Goal: Complete application form: Complete application form

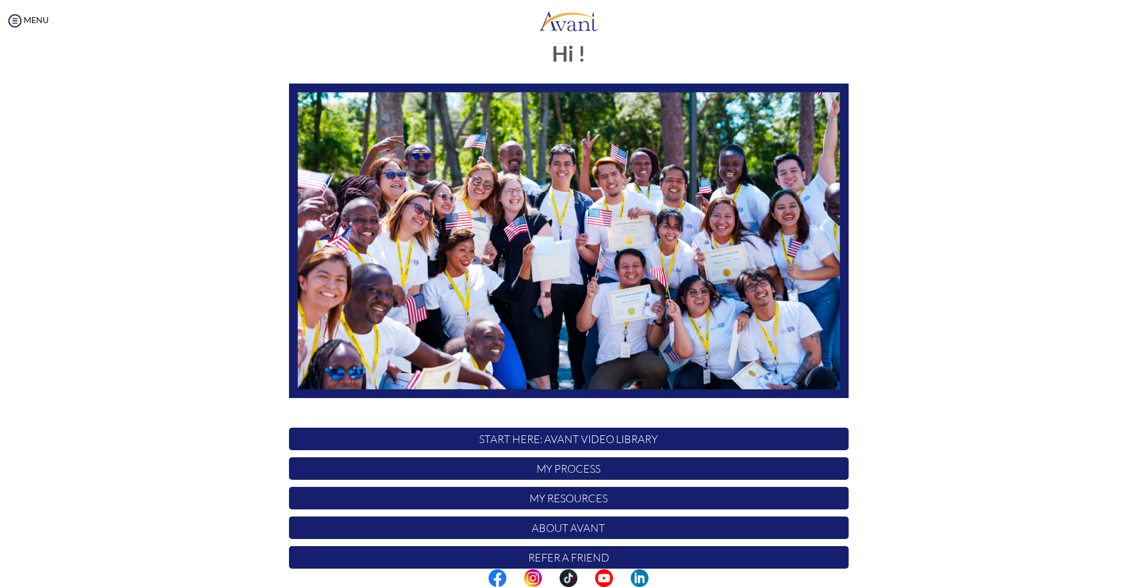
scroll to position [71, 0]
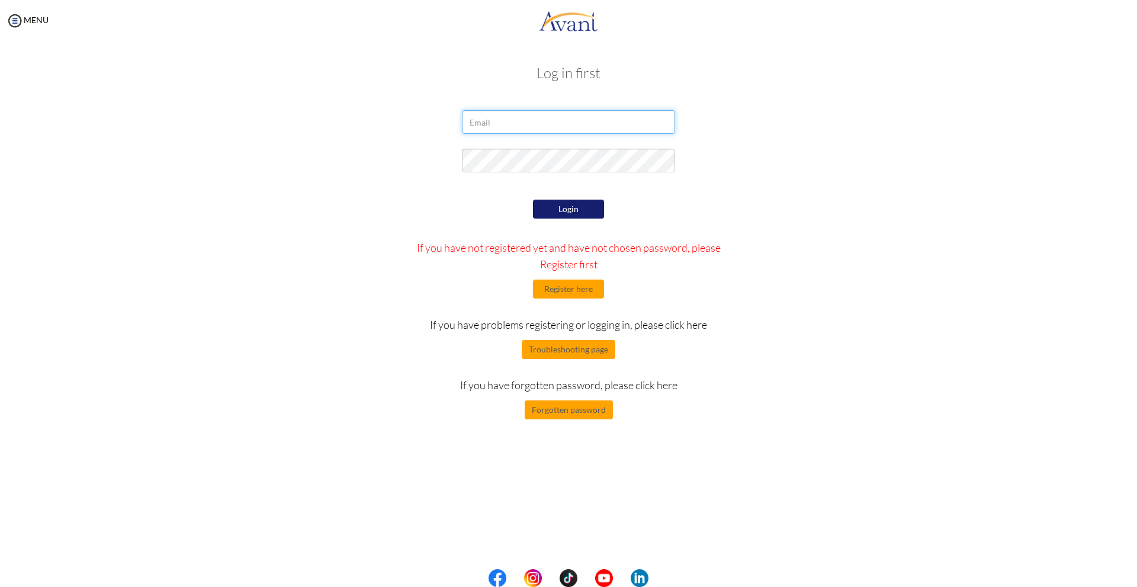
click at [575, 132] on input "email" at bounding box center [568, 122] width 213 height 24
type input "[EMAIL_ADDRESS][DOMAIN_NAME]"
click at [575, 200] on button "Login" at bounding box center [568, 209] width 71 height 19
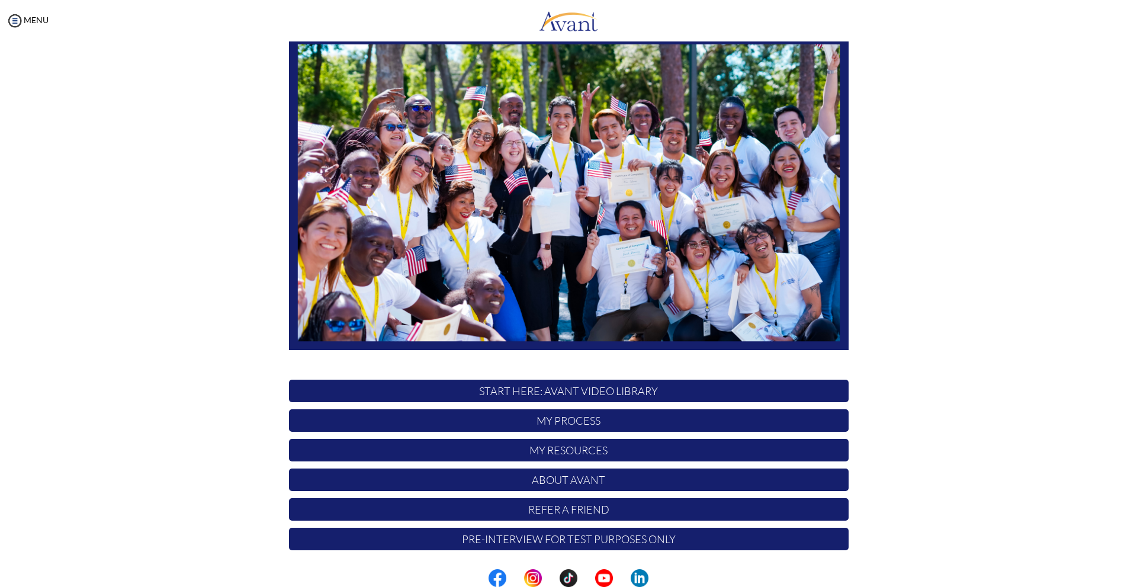
click at [583, 424] on p "My Process" at bounding box center [569, 420] width 560 height 23
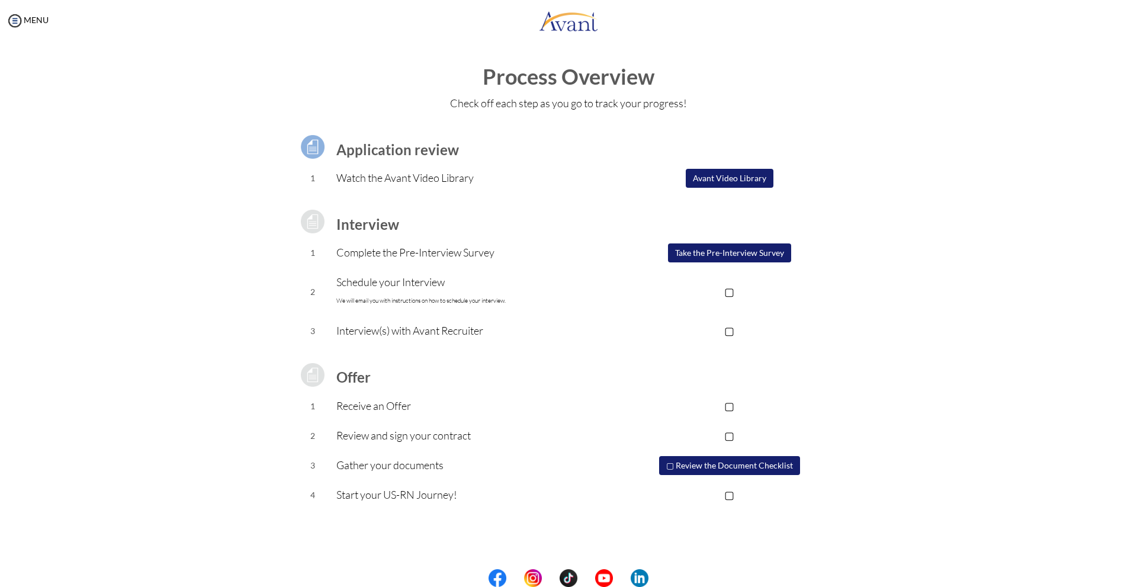
click at [742, 258] on button "Take the Pre-Interview Survey" at bounding box center [729, 252] width 123 height 19
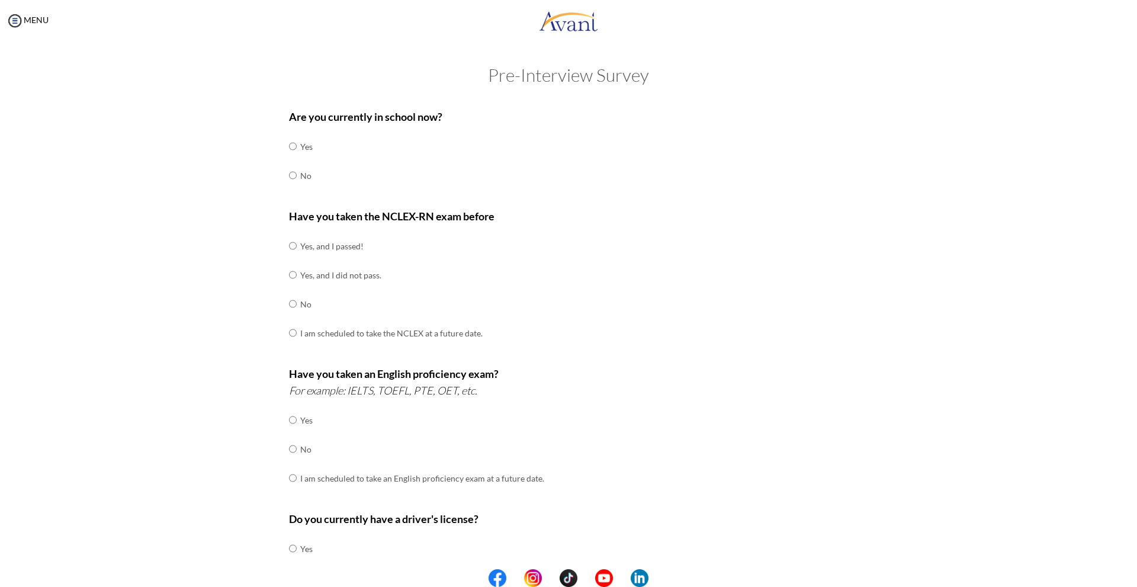
click at [301, 171] on td "No" at bounding box center [306, 175] width 12 height 29
click at [303, 180] on td "No" at bounding box center [306, 175] width 12 height 29
click at [297, 174] on td at bounding box center [299, 175] width 4 height 29
click at [289, 175] on input "radio" at bounding box center [293, 176] width 8 height 24
radio input "true"
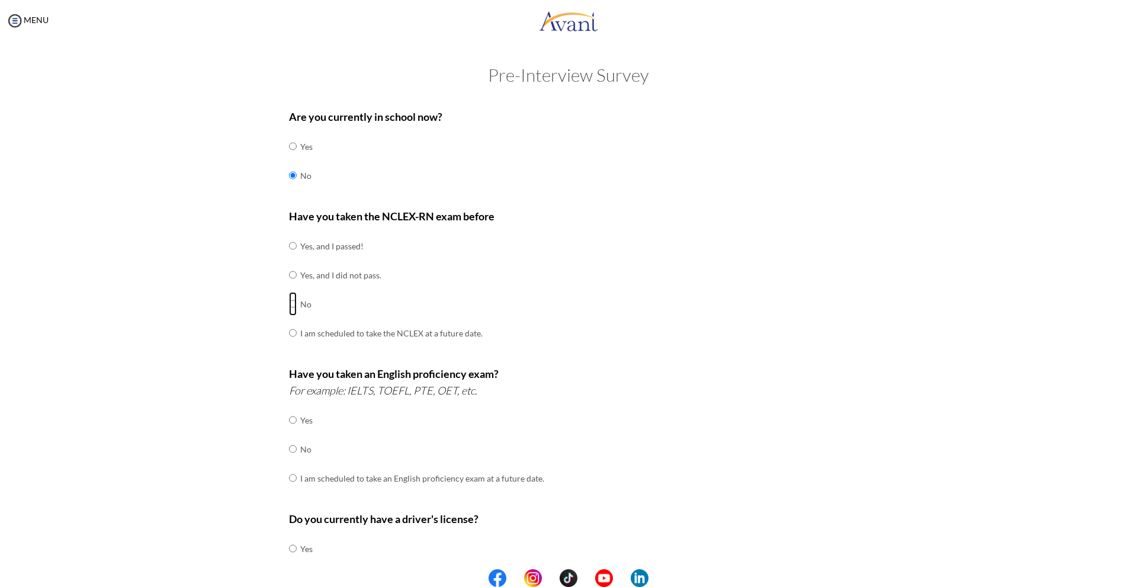
click at [291, 302] on input "radio" at bounding box center [293, 304] width 8 height 24
radio input "true"
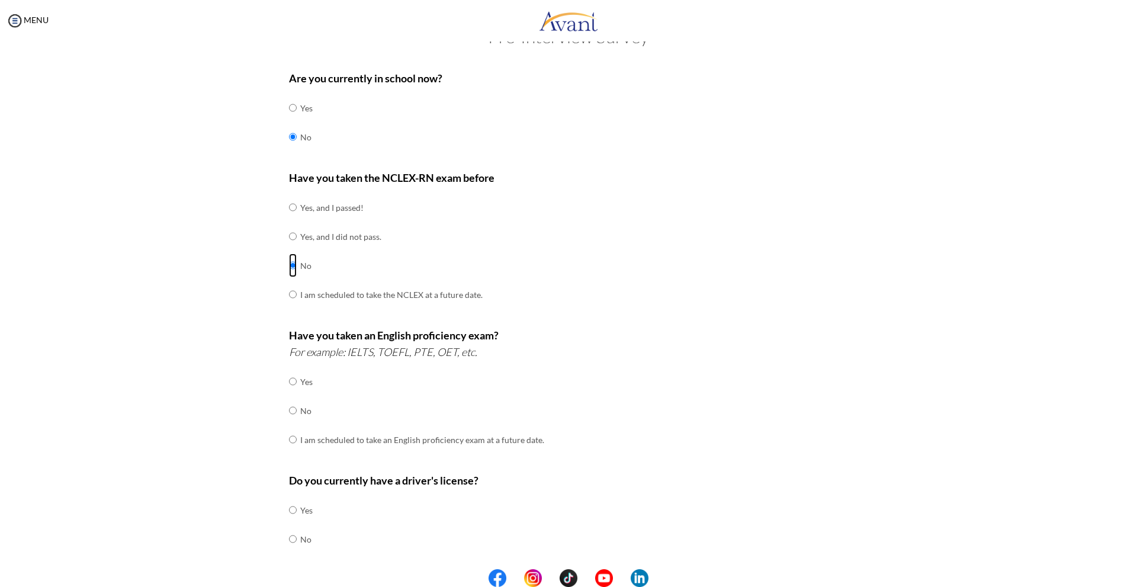
scroll to position [171, 0]
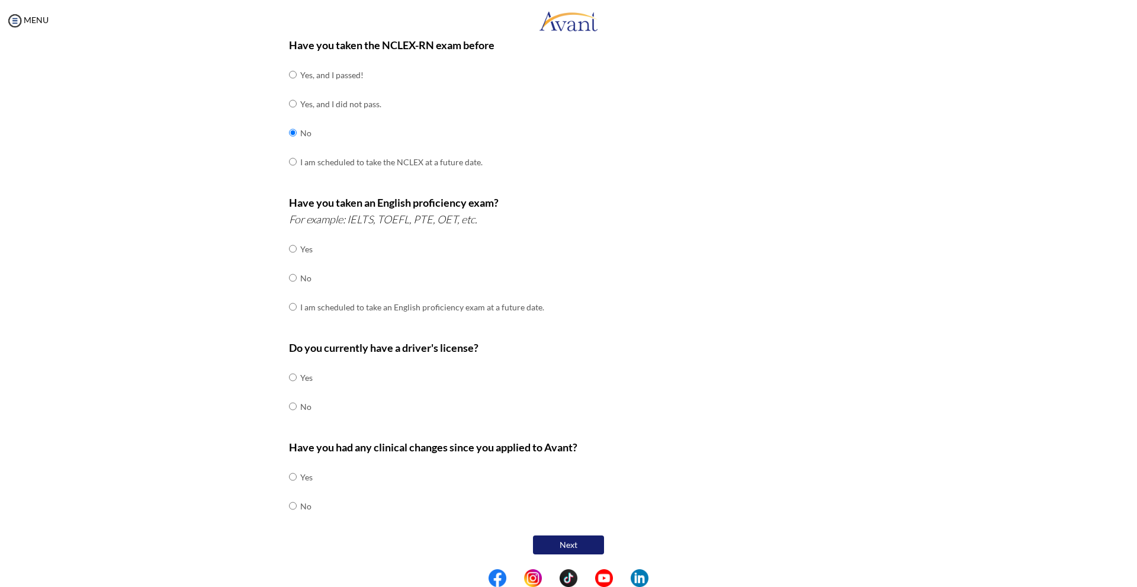
click at [297, 279] on td at bounding box center [299, 278] width 4 height 29
click at [289, 281] on input "radio" at bounding box center [293, 278] width 8 height 24
radio input "true"
click at [291, 378] on input "radio" at bounding box center [293, 378] width 8 height 24
radio input "true"
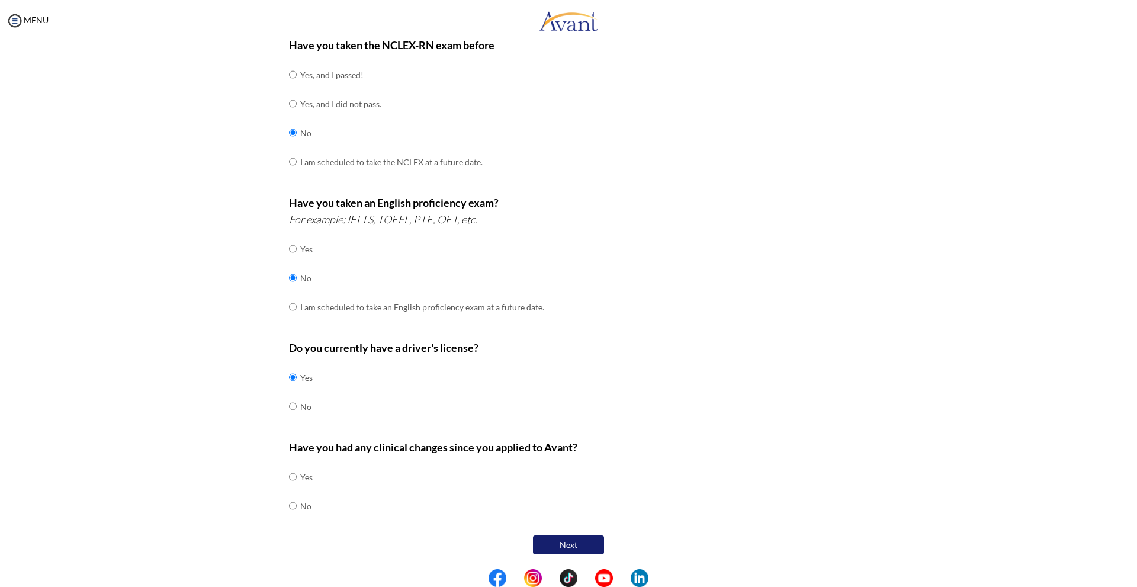
drag, startPoint x: 297, startPoint y: 503, endPoint x: 290, endPoint y: 507, distance: 7.4
click at [300, 504] on td "No" at bounding box center [306, 506] width 12 height 29
click at [290, 507] on input "radio" at bounding box center [293, 506] width 8 height 24
radio input "true"
click at [558, 540] on button "Next" at bounding box center [568, 545] width 71 height 19
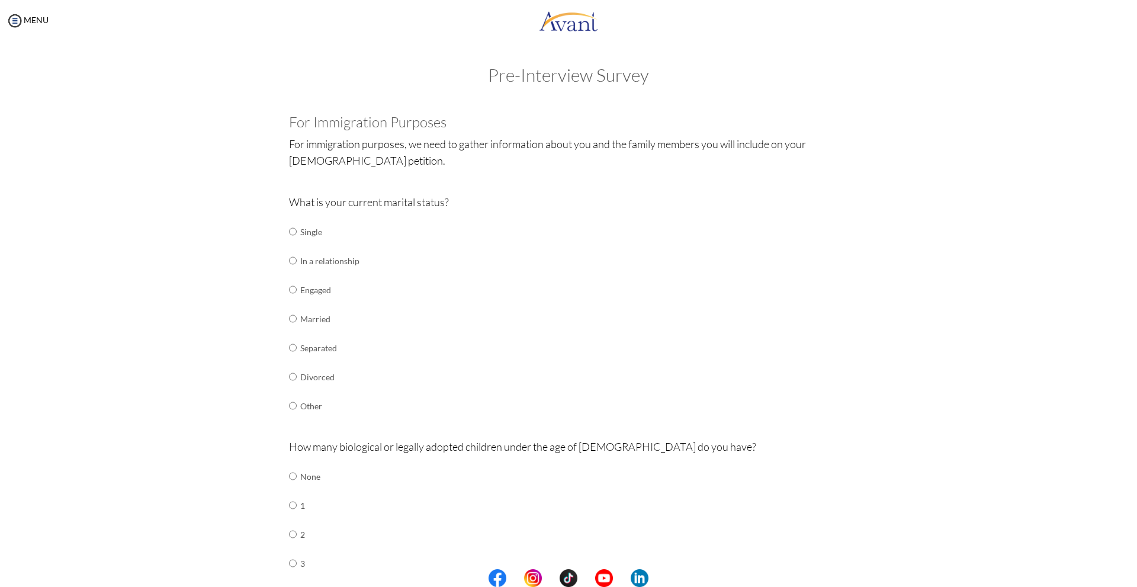
click at [300, 235] on td "Single" at bounding box center [329, 231] width 59 height 29
click at [289, 233] on input "radio" at bounding box center [293, 232] width 8 height 24
radio input "true"
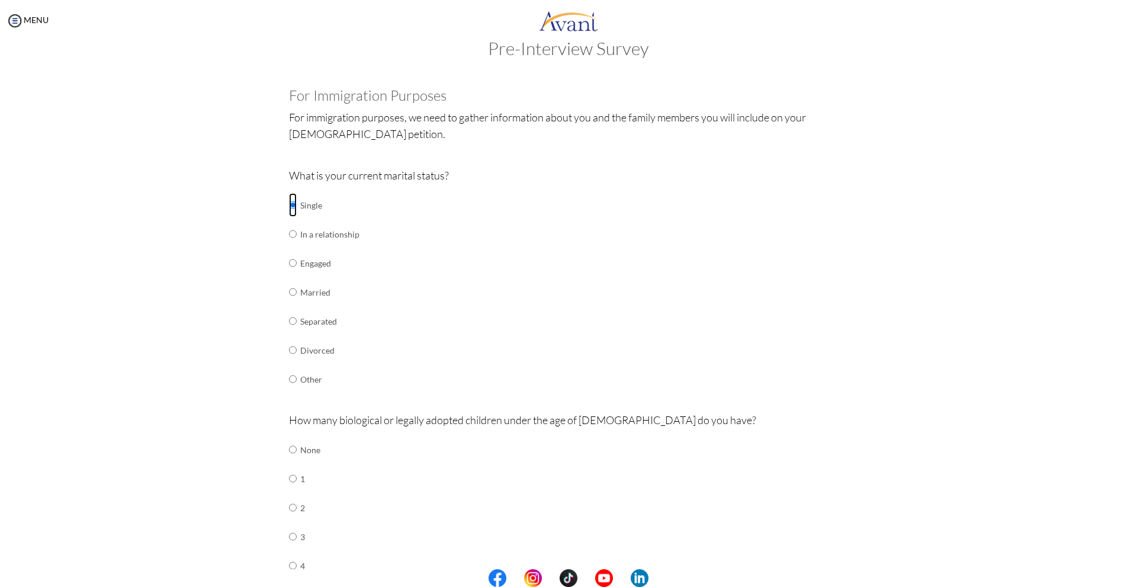
scroll to position [118, 0]
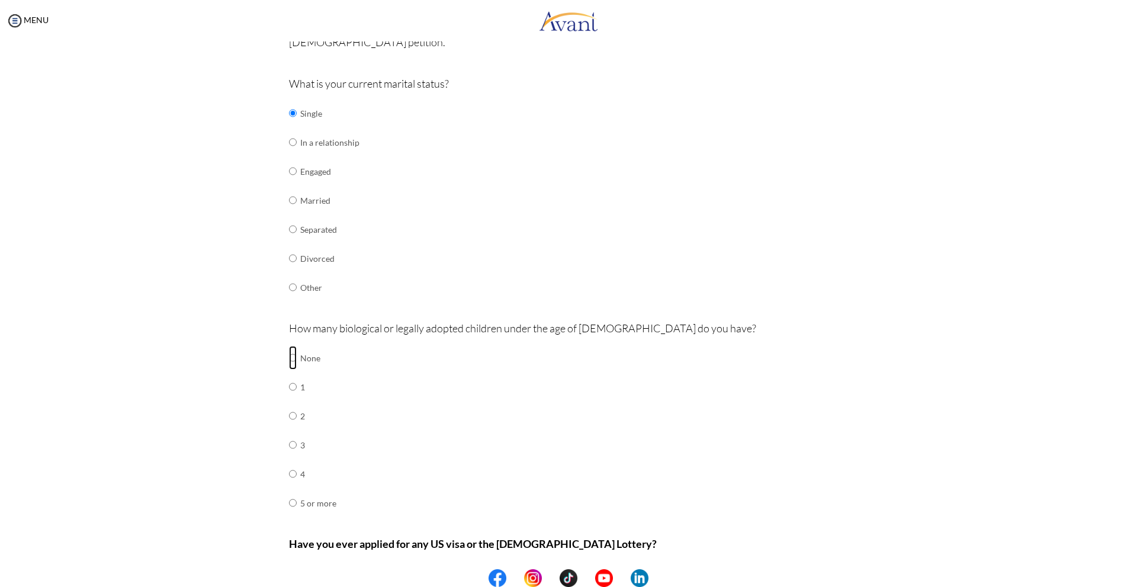
click at [289, 357] on input "radio" at bounding box center [293, 358] width 8 height 24
radio input "true"
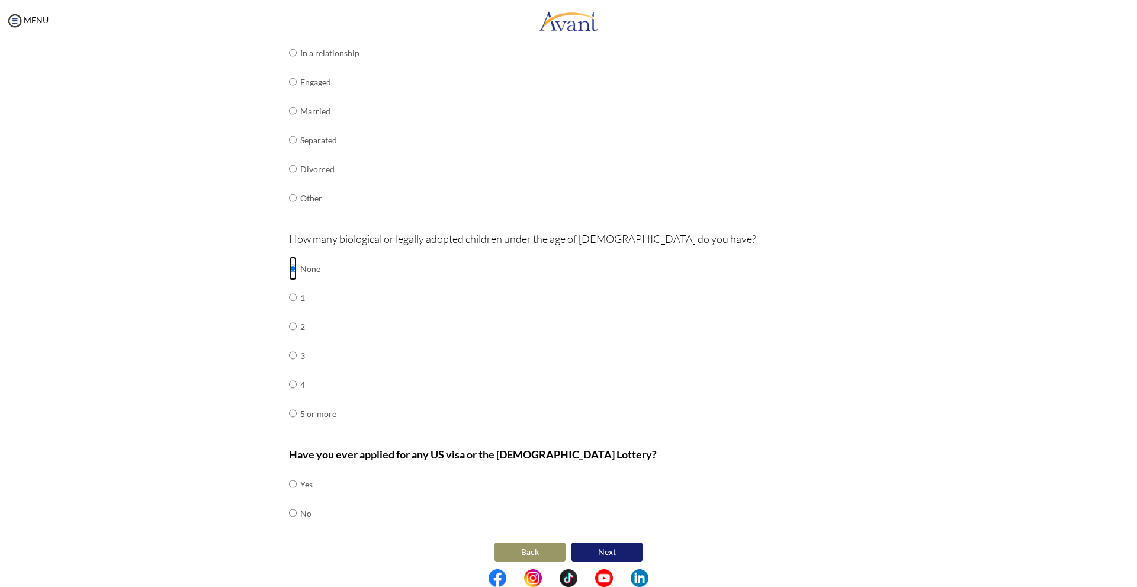
scroll to position [215, 0]
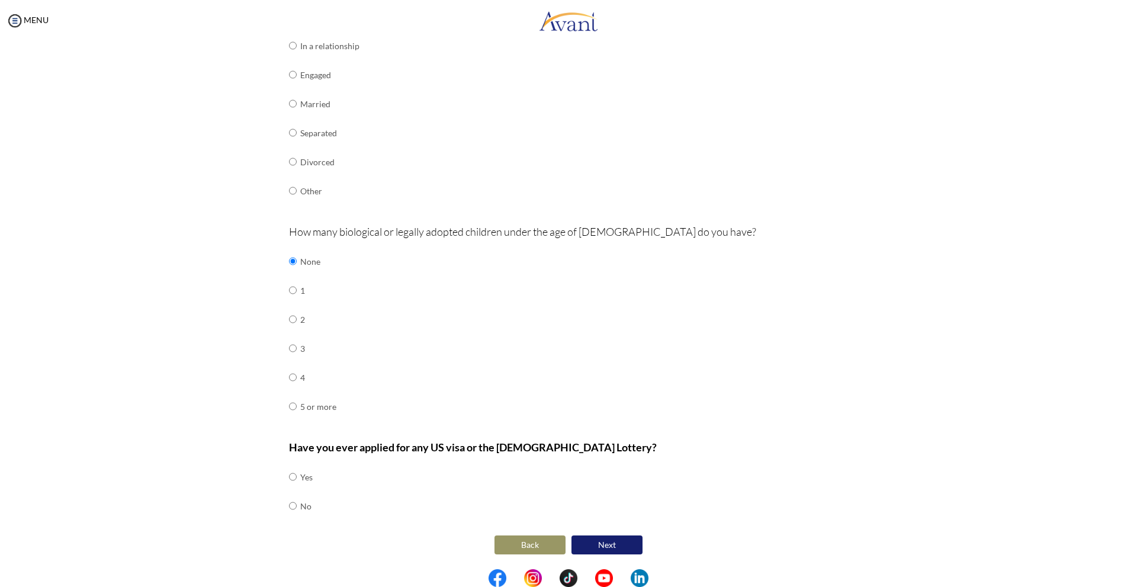
click at [297, 508] on td at bounding box center [299, 506] width 4 height 29
click at [289, 507] on input "radio" at bounding box center [293, 506] width 8 height 24
radio input "true"
drag, startPoint x: 504, startPoint y: 542, endPoint x: 703, endPoint y: 493, distance: 205.0
click at [706, 491] on div "For Immigration Purposes For immigration purposes, we need to gather informatio…" at bounding box center [569, 228] width 560 height 658
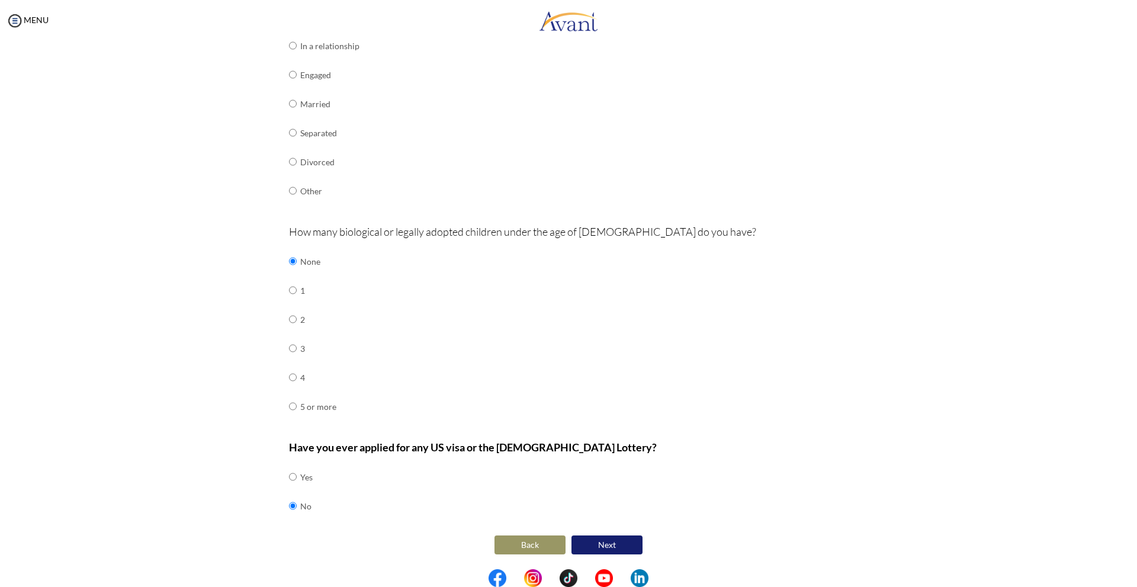
click at [600, 538] on button "Next" at bounding box center [607, 545] width 71 height 19
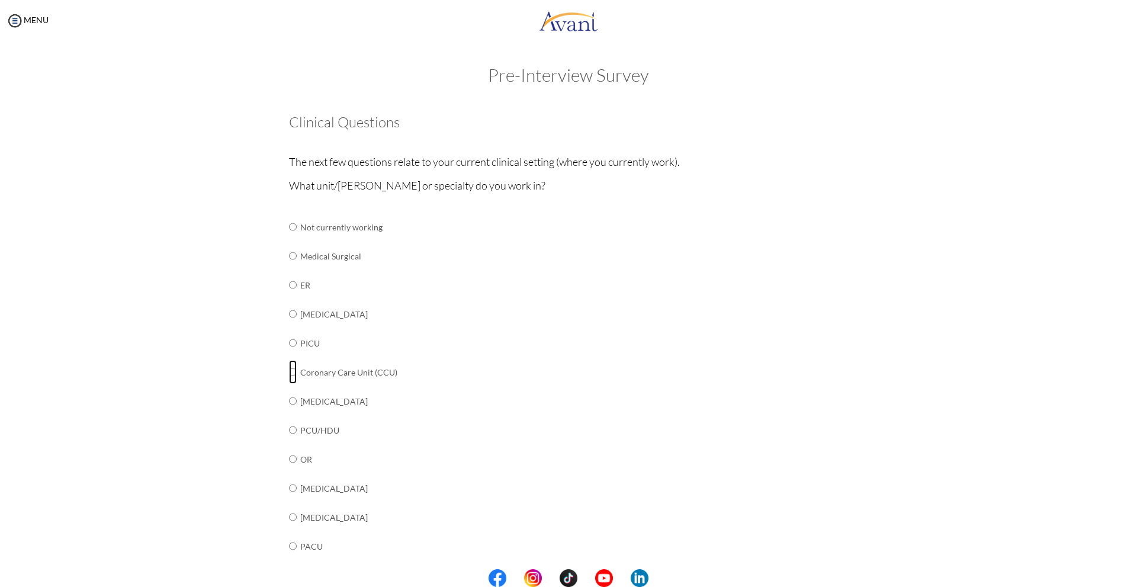
click at [289, 371] on input "radio" at bounding box center [293, 372] width 8 height 24
radio input "true"
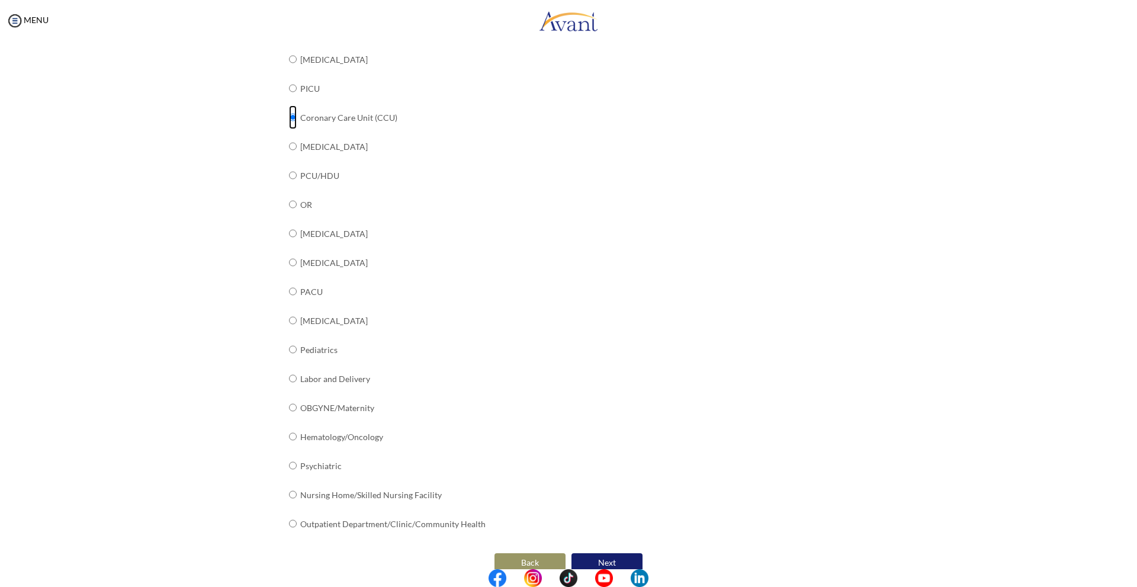
scroll to position [273, 0]
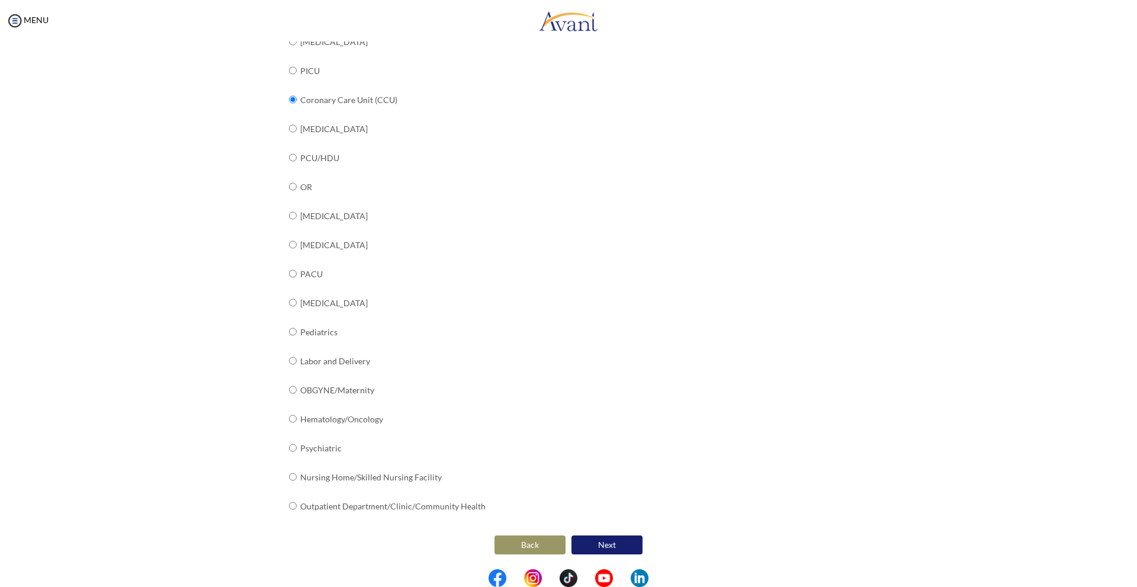
click at [579, 544] on button "Next" at bounding box center [607, 545] width 71 height 19
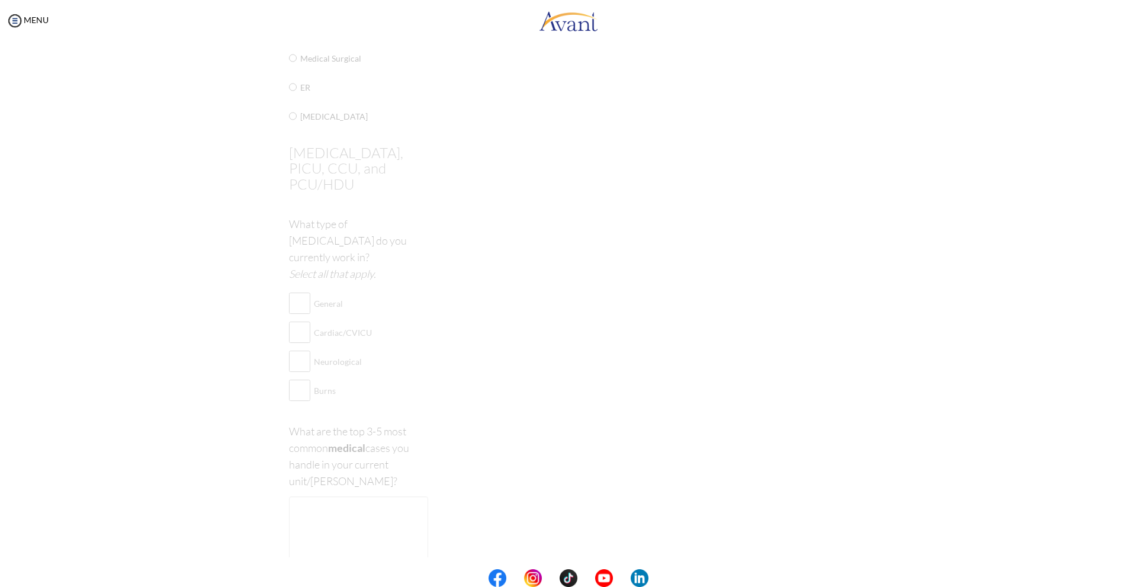
scroll to position [24, 0]
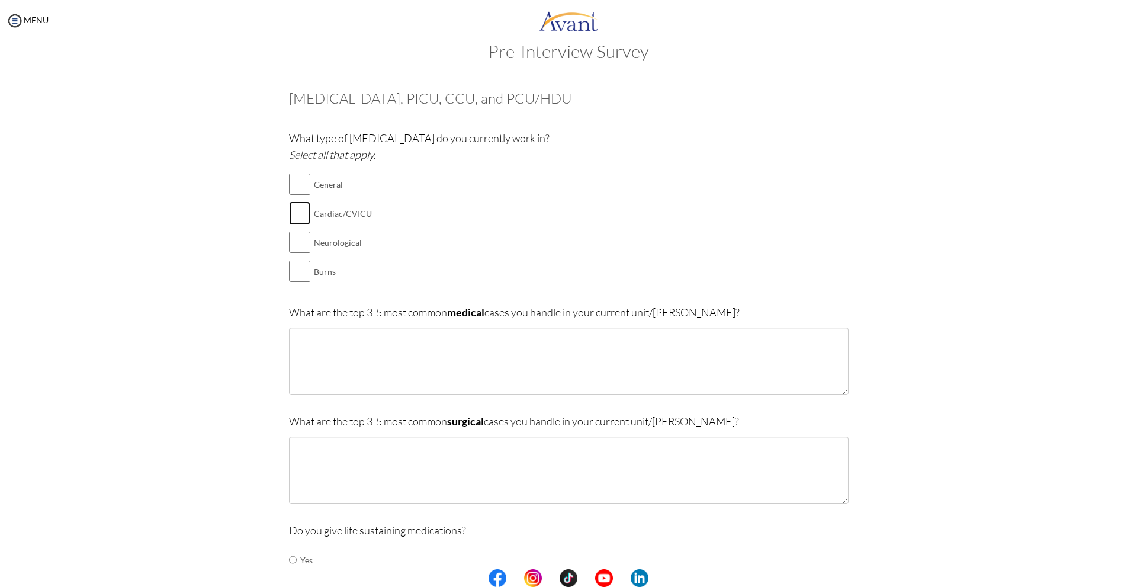
click at [296, 220] on input "checkbox" at bounding box center [299, 213] width 21 height 24
checkbox input "true"
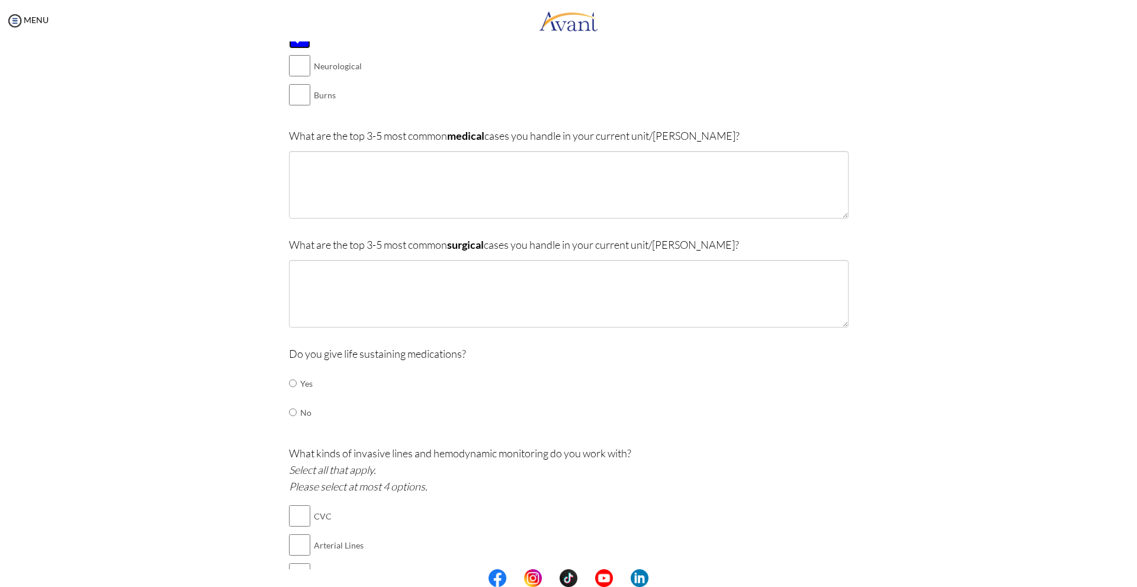
scroll to position [201, 0]
click at [437, 176] on textarea at bounding box center [569, 184] width 560 height 68
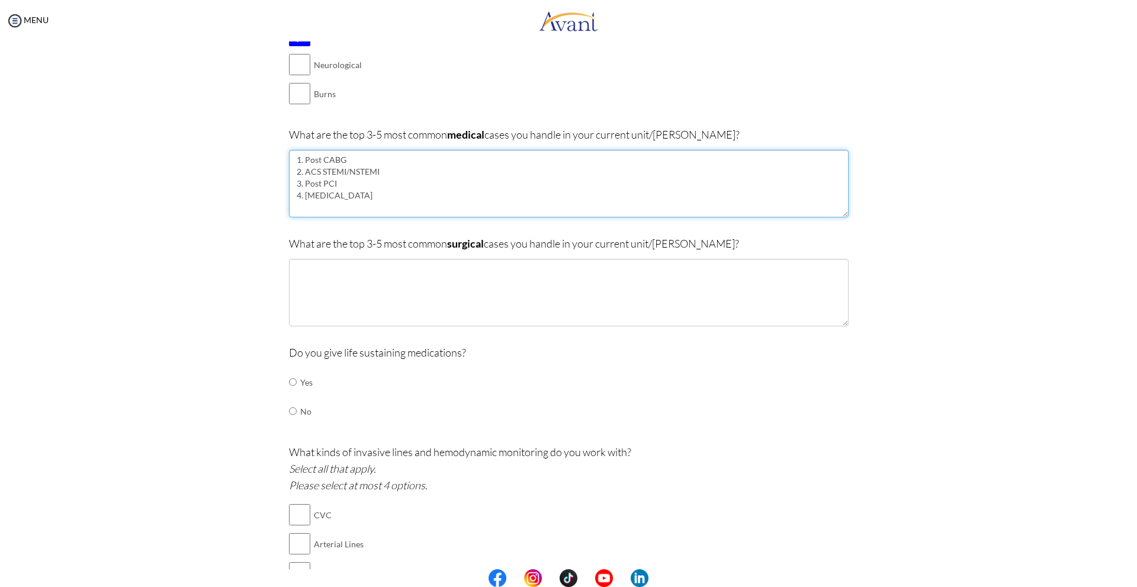
drag, startPoint x: 338, startPoint y: 162, endPoint x: 238, endPoint y: 160, distance: 100.7
type textarea "1. Post CABG 2. ACS STEMI/NSTEMI 3. Post PCI 4. [MEDICAL_DATA]"
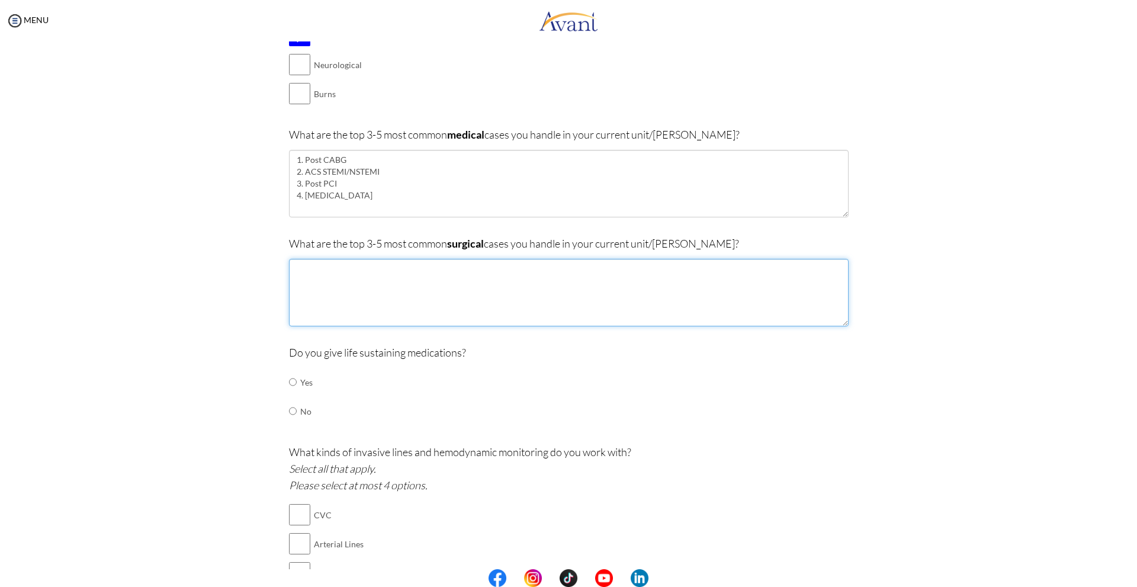
click at [363, 277] on textarea at bounding box center [569, 293] width 560 height 68
paste textarea "1. Post CABG"
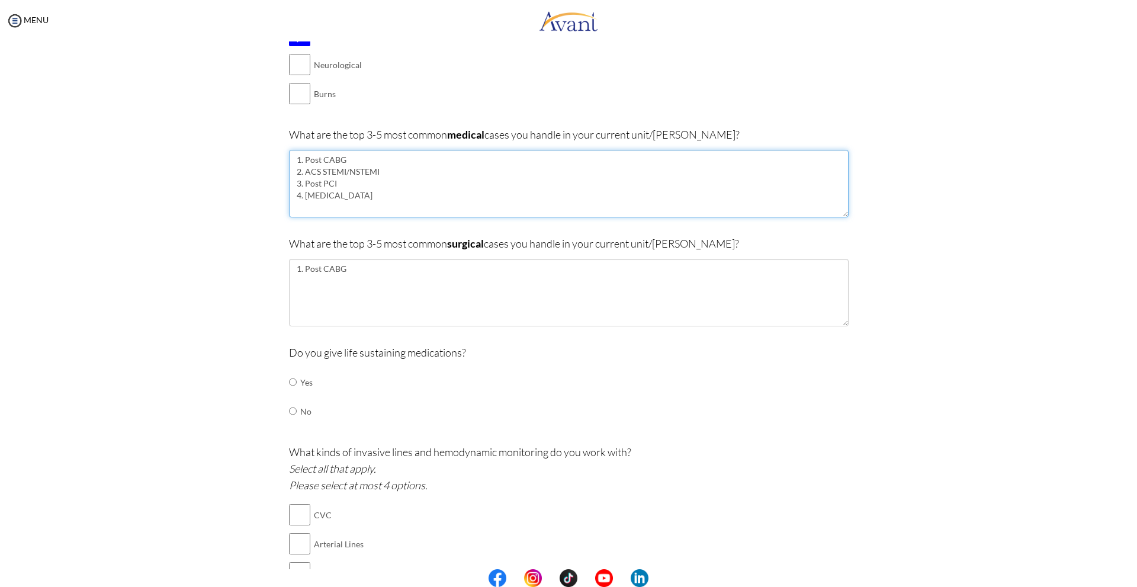
drag, startPoint x: 344, startPoint y: 180, endPoint x: 273, endPoint y: 183, distance: 71.7
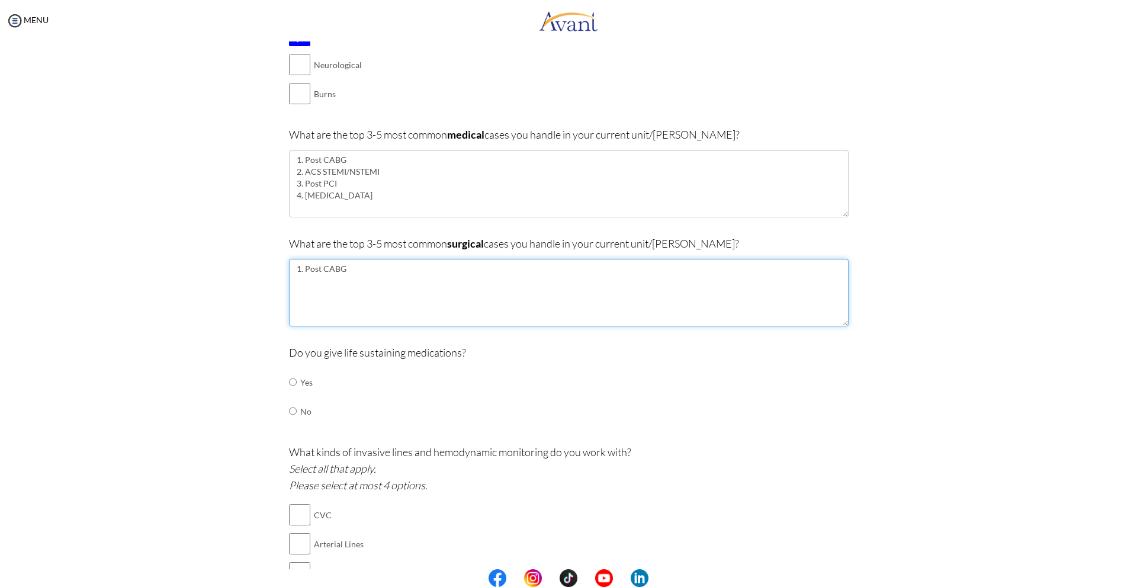
click at [340, 280] on textarea "1. Post CABG" at bounding box center [569, 293] width 560 height 68
paste textarea "3. Post PCI"
type textarea "1. Post CABG 2. 3. Post PCI"
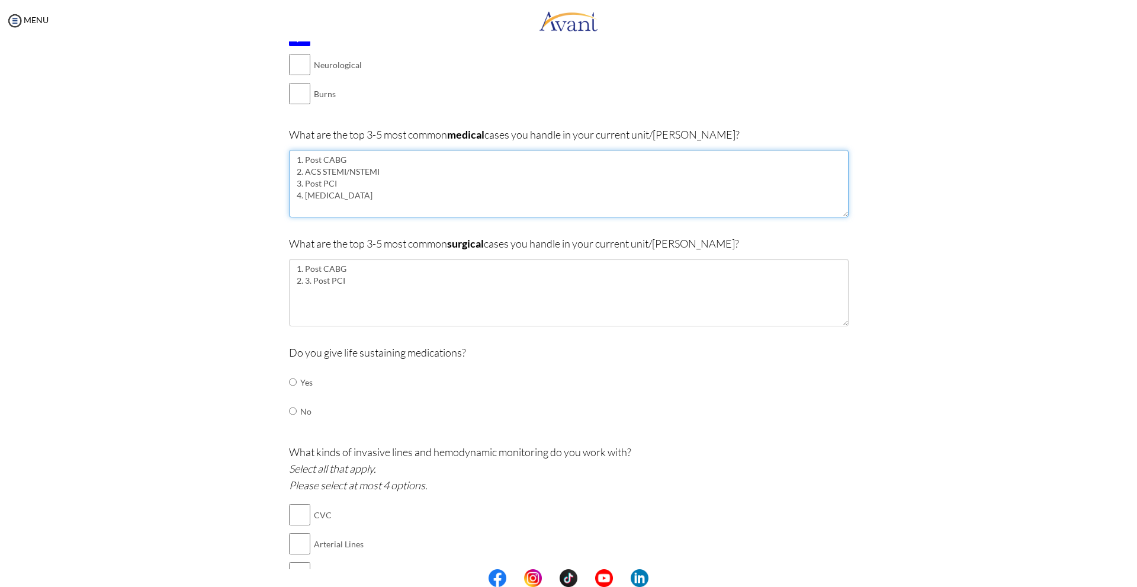
drag, startPoint x: 316, startPoint y: 160, endPoint x: 252, endPoint y: 165, distance: 64.2
click at [294, 166] on textarea "2. ACS STEMI/NSTEMI 3. Post PCI 4. [MEDICAL_DATA]" at bounding box center [569, 184] width 560 height 68
click at [289, 173] on textarea "2. ACS STEMI/NSTEMI 3. Post PCI 4. [MEDICAL_DATA]" at bounding box center [569, 184] width 560 height 68
drag, startPoint x: 374, startPoint y: 180, endPoint x: 289, endPoint y: 179, distance: 85.3
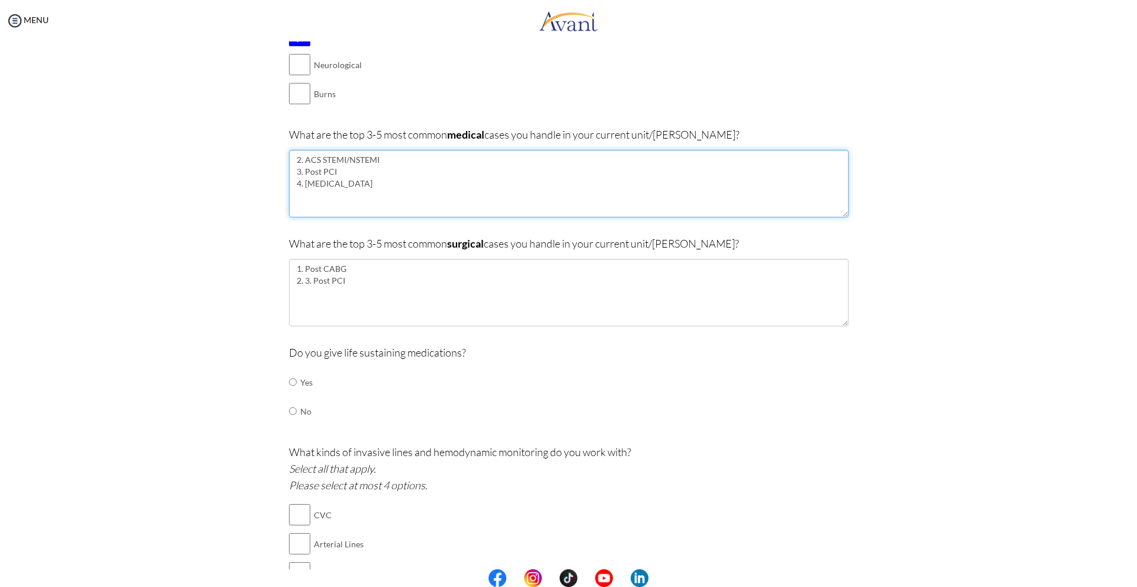
click at [289, 179] on textarea "2. ACS STEMI/NSTEMI 3. Post PCI 4. [MEDICAL_DATA]" at bounding box center [569, 184] width 560 height 68
click at [329, 169] on textarea "2. ACS STEMI/NSTEMI 3. Post PCI 4. [MEDICAL_DATA]" at bounding box center [569, 184] width 560 height 68
drag, startPoint x: 343, startPoint y: 170, endPoint x: 249, endPoint y: 175, distance: 94.3
click at [296, 160] on textarea "2. ACS STEMI/NSTEMI 4. [MEDICAL_DATA]" at bounding box center [569, 184] width 560 height 68
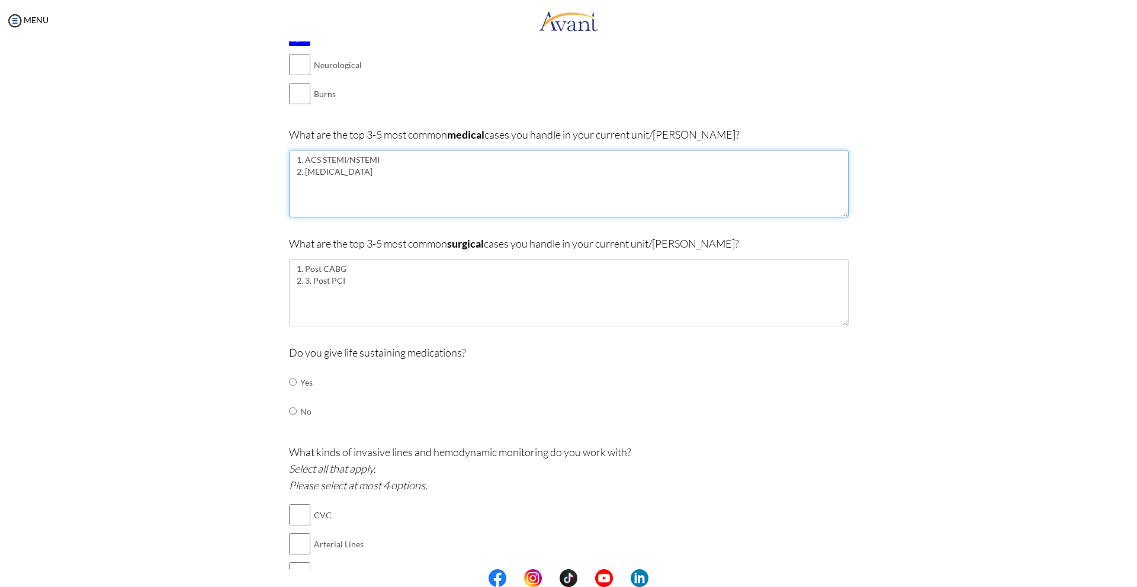
click at [389, 173] on textarea "1. ACS STEMI/NSTEMI 2. [MEDICAL_DATA]" at bounding box center [569, 184] width 560 height 68
type textarea "1. ACS STEMI/NSTEMI 2. [MEDICAL_DATA]"
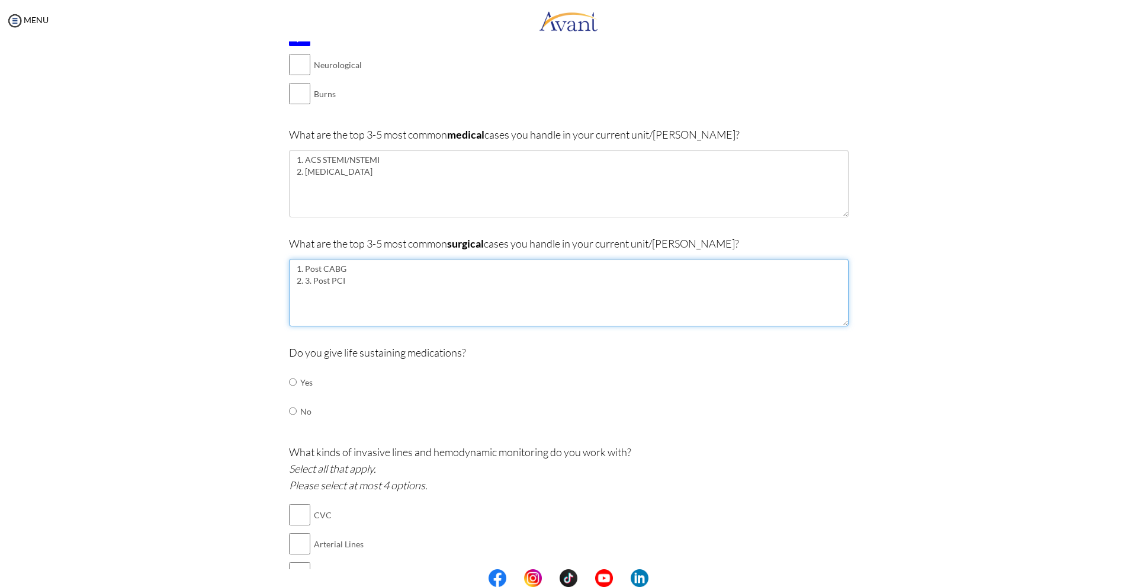
click at [309, 278] on textarea "1. Post CABG 2. 3. Post PCI" at bounding box center [569, 293] width 560 height 68
type textarea "1. Post CABG 2. Post PCI"
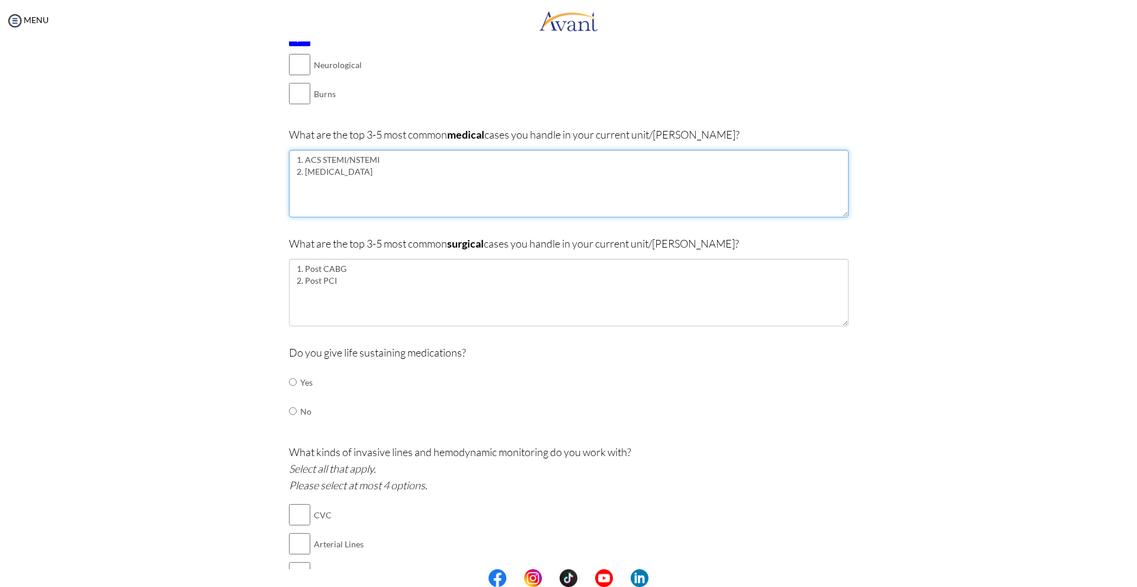
click at [383, 170] on textarea "1. ACS STEMI/NSTEMI 2. [MEDICAL_DATA]" at bounding box center [569, 184] width 560 height 68
type textarea "1. ACS STEMI/NSTEMI 2. [MEDICAL_DATA] 3. AV Blocks"
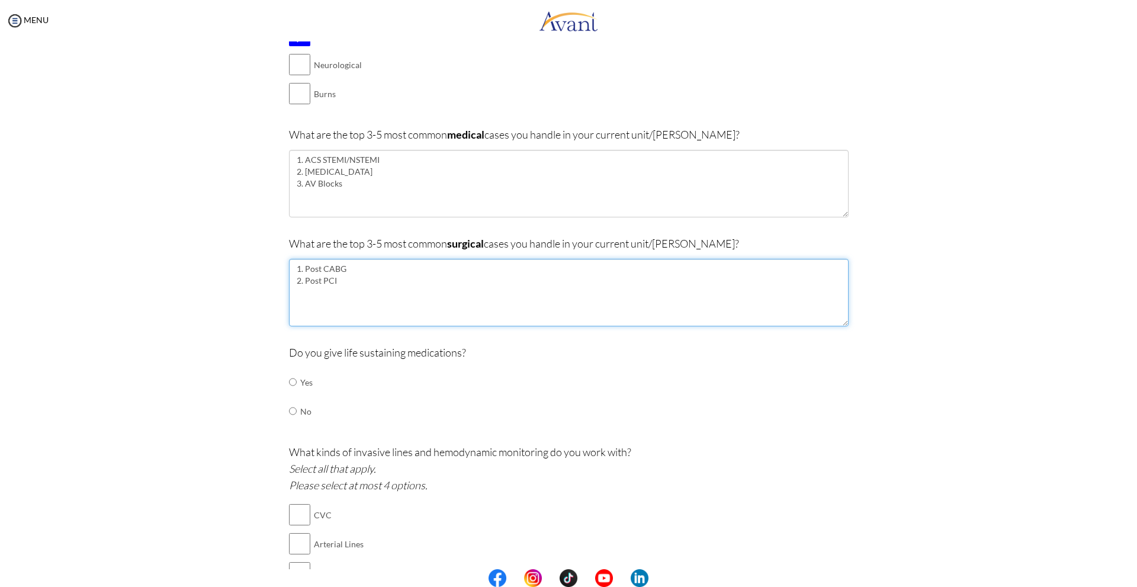
click at [346, 278] on textarea "1. Post CABG 2. Post PCI" at bounding box center [569, 293] width 560 height 68
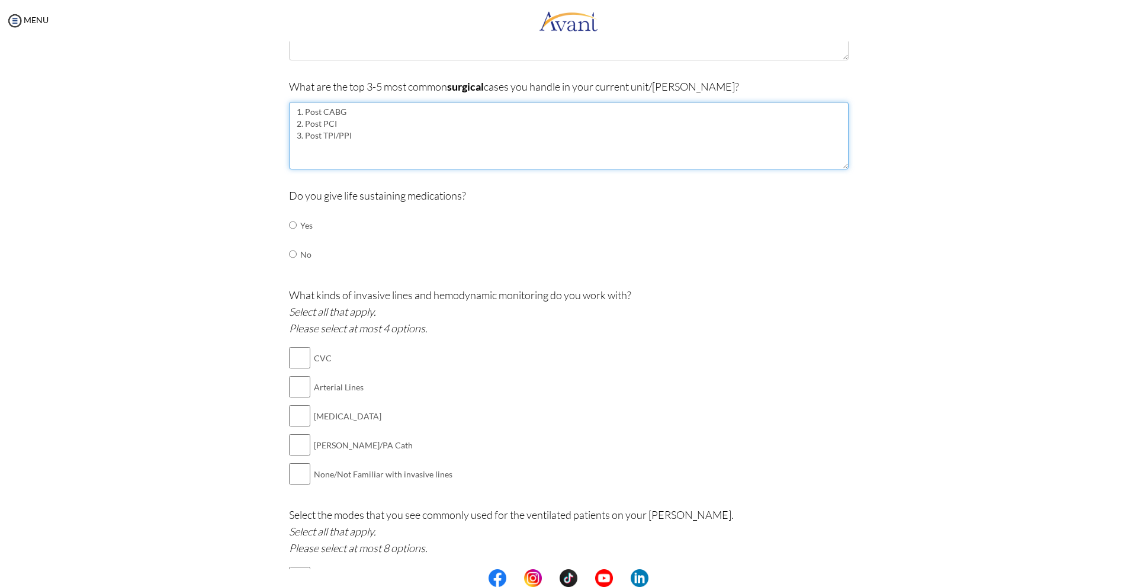
scroll to position [379, 0]
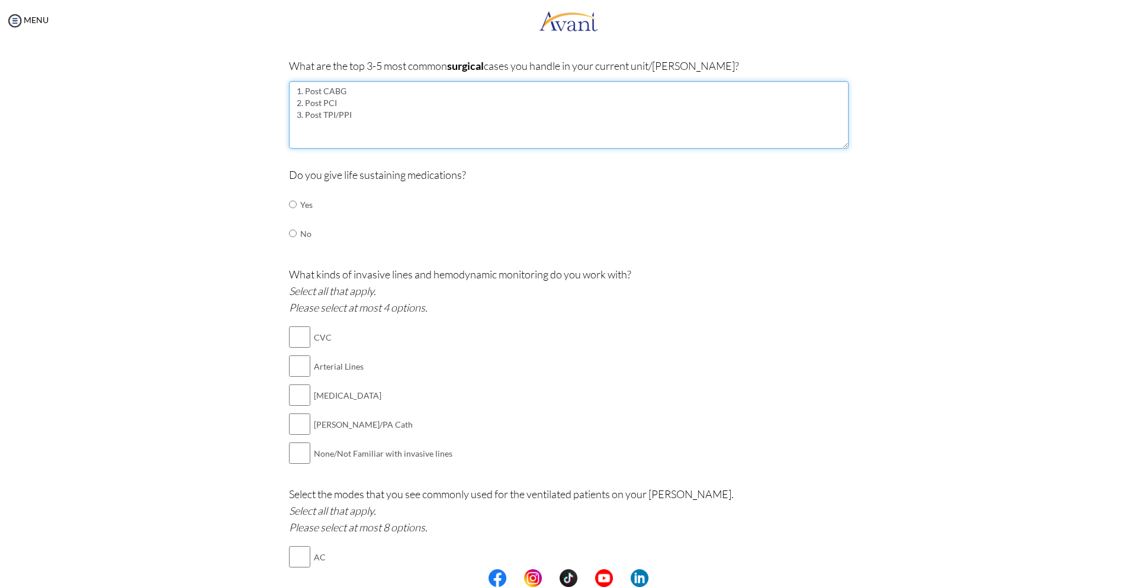
type textarea "1. Post CABG 2. Post PCI 3. Post TPI/PPI"
click at [489, 235] on div "Do you give life sustaining medications? Yes No" at bounding box center [569, 213] width 560 height 94
click at [301, 205] on td "Yes" at bounding box center [306, 204] width 12 height 29
click at [297, 203] on td at bounding box center [299, 204] width 4 height 29
click at [290, 203] on input "radio" at bounding box center [293, 205] width 8 height 24
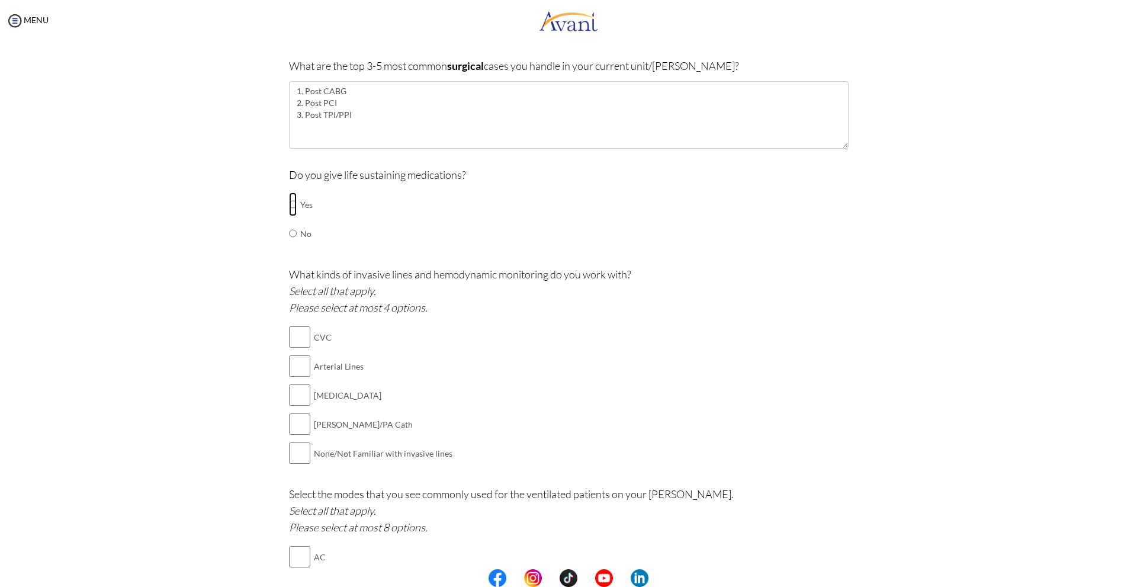
radio input "true"
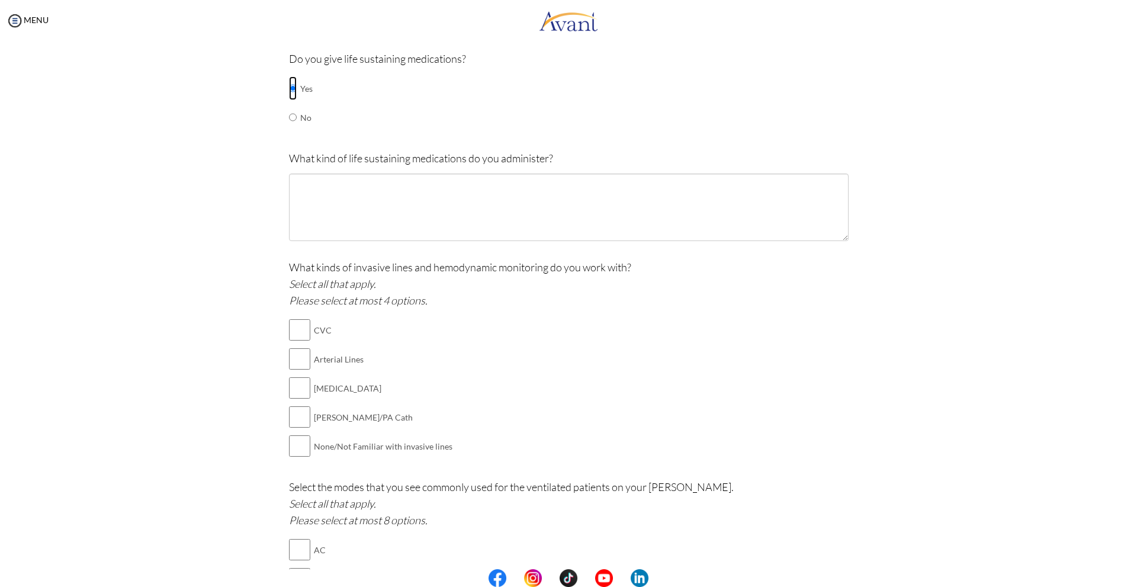
scroll to position [498, 0]
click at [297, 362] on input "checkbox" at bounding box center [299, 357] width 21 height 24
checkbox input "true"
click at [304, 392] on input "checkbox" at bounding box center [299, 386] width 21 height 24
checkbox input "true"
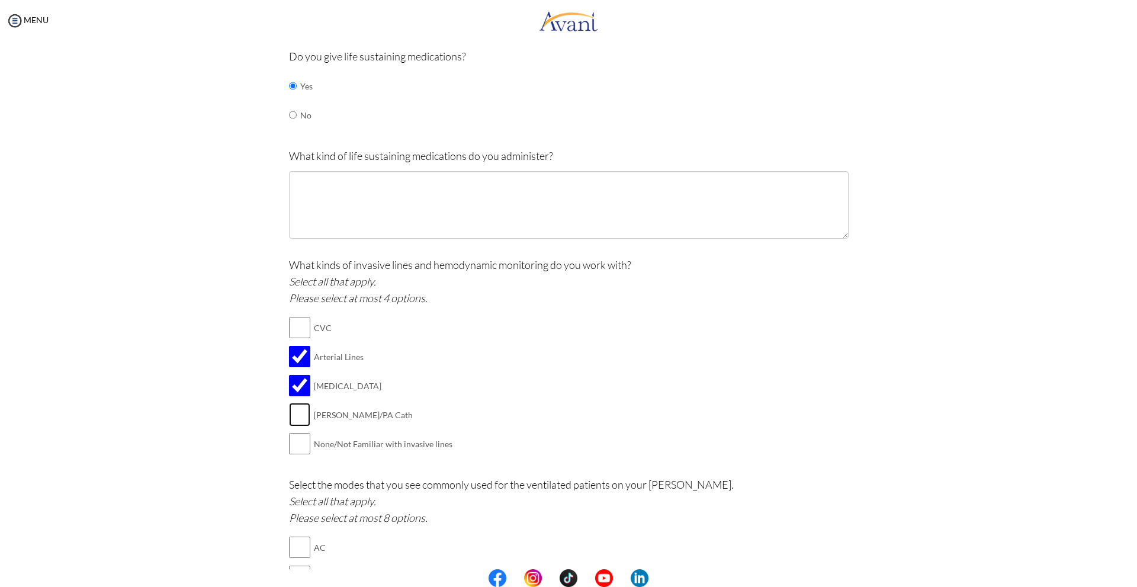
click at [294, 419] on input "checkbox" at bounding box center [299, 415] width 21 height 24
checkbox input "true"
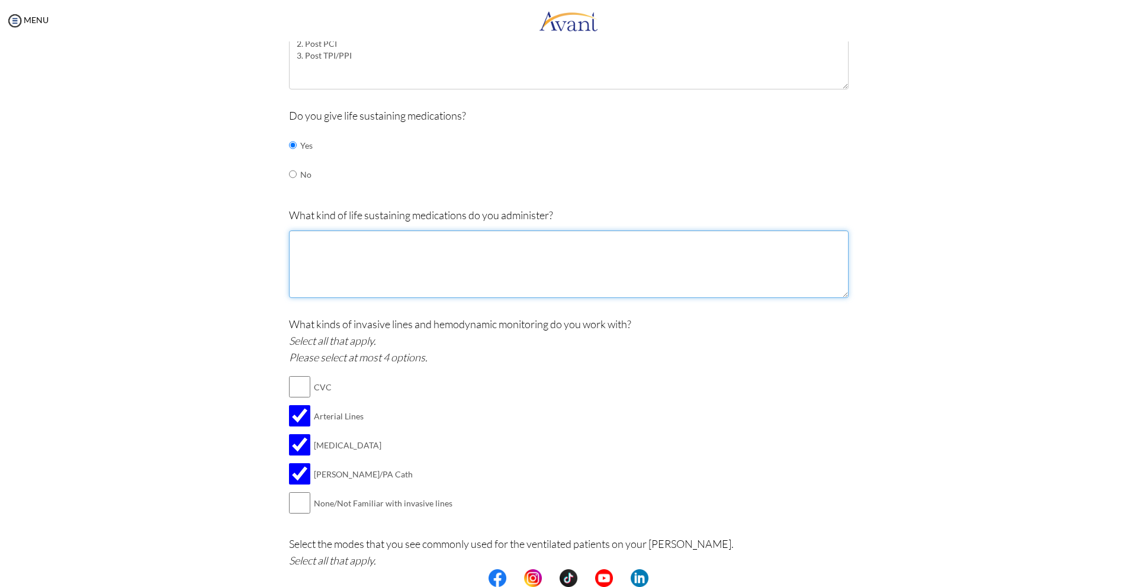
click at [434, 265] on textarea at bounding box center [569, 264] width 560 height 68
type textarea "O"
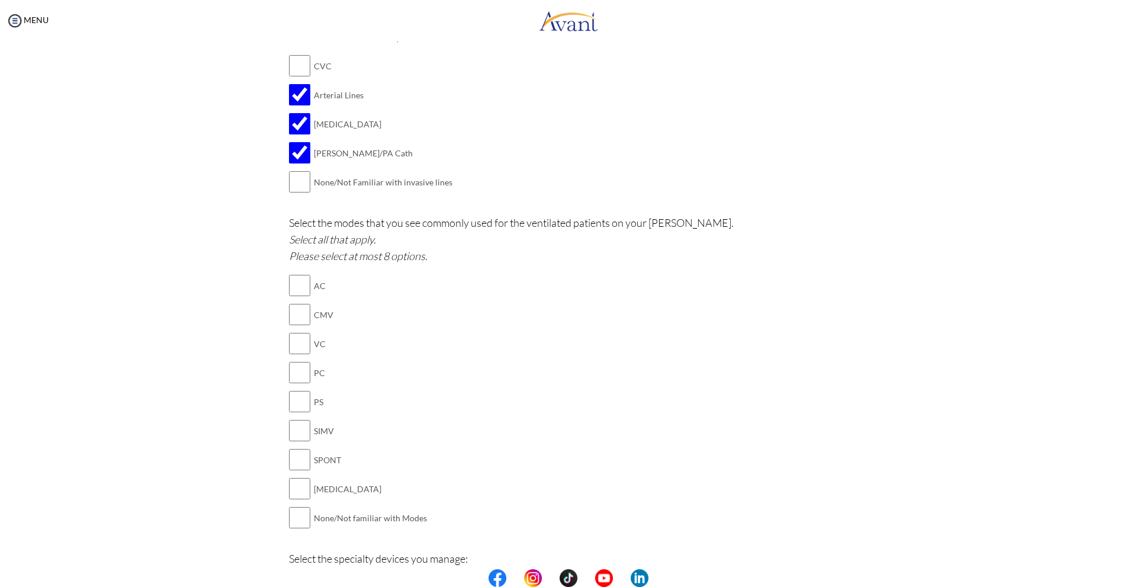
scroll to position [794, 0]
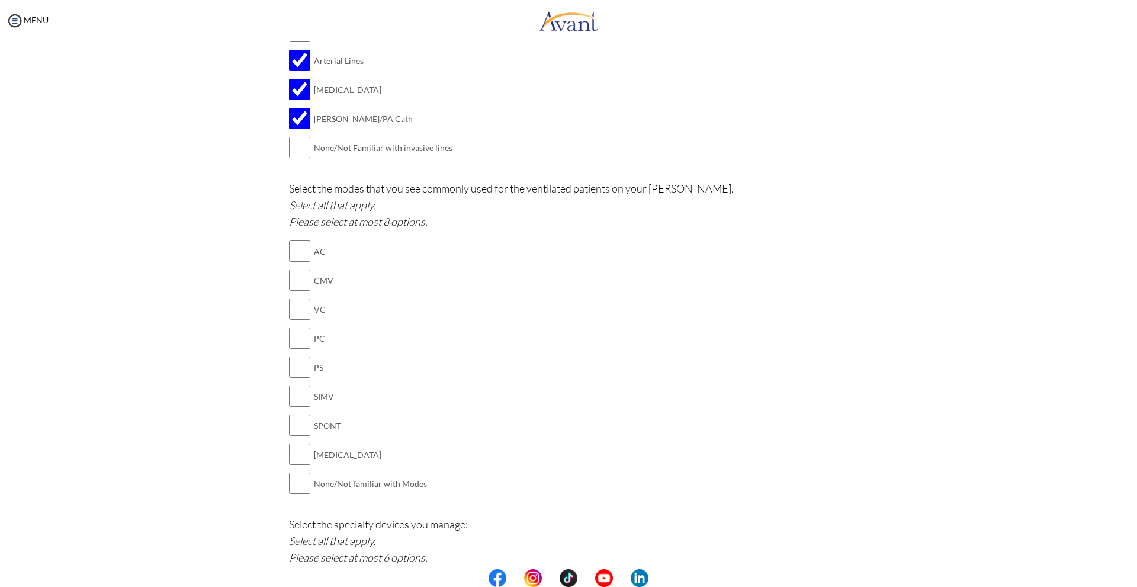
type textarea "Inotropes, Vasopresors"
click at [294, 250] on input "checkbox" at bounding box center [299, 251] width 21 height 24
checkbox input "true"
click at [300, 399] on input "checkbox" at bounding box center [299, 396] width 21 height 24
checkbox input "true"
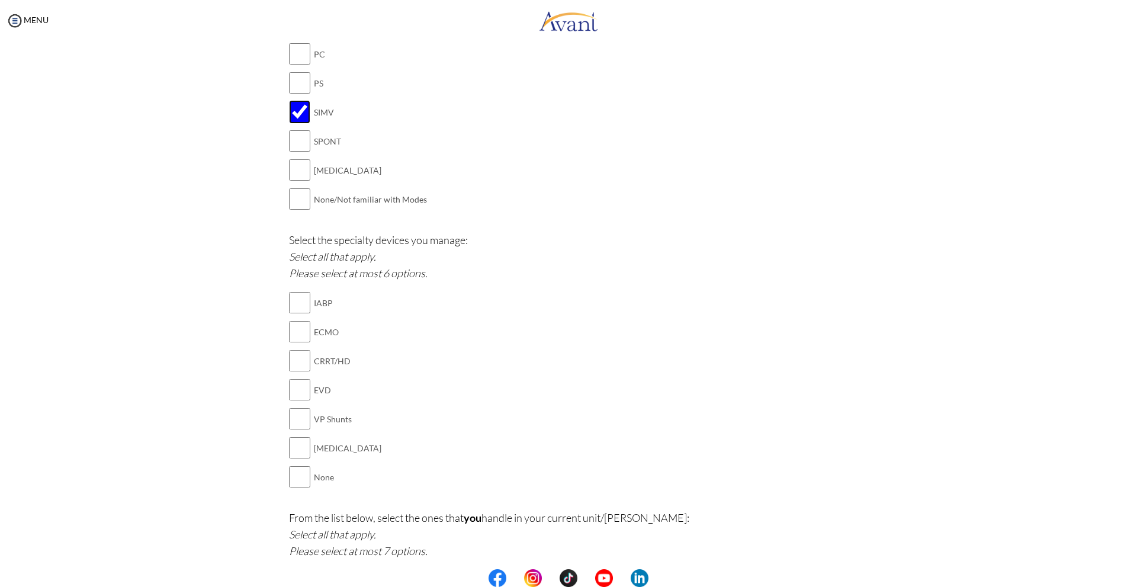
scroll to position [1090, 0]
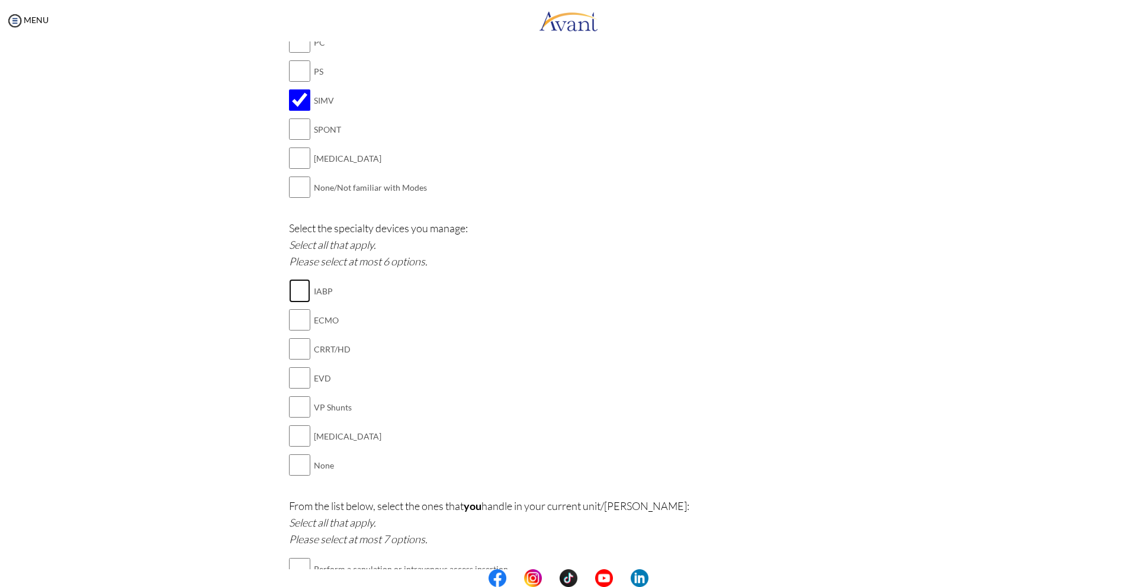
click at [300, 293] on input "checkbox" at bounding box center [299, 291] width 21 height 24
checkbox input "true"
click at [296, 438] on input "checkbox" at bounding box center [299, 436] width 21 height 24
checkbox input "true"
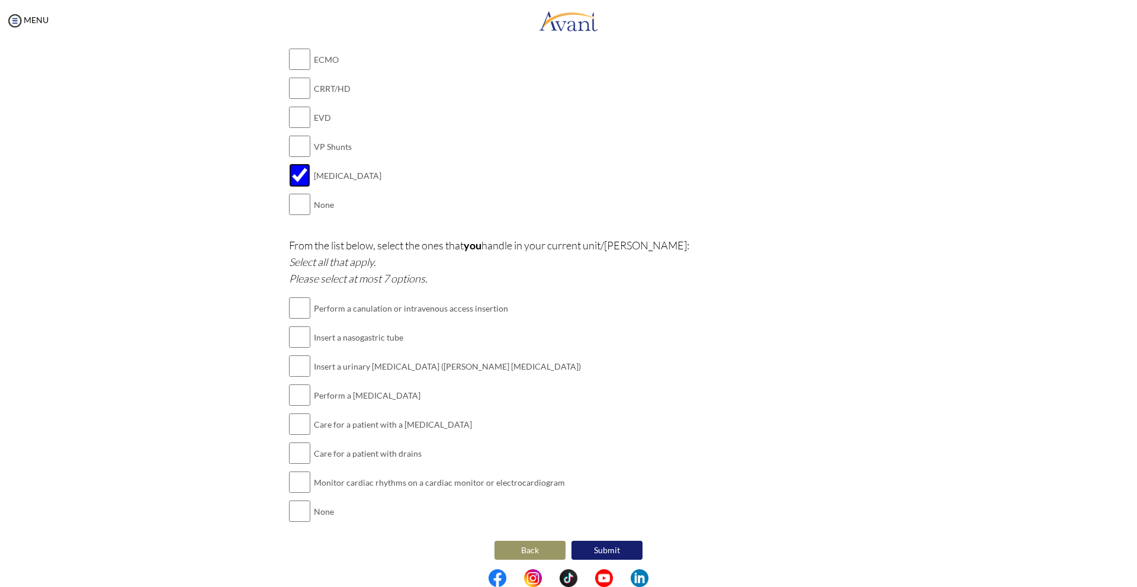
scroll to position [1356, 0]
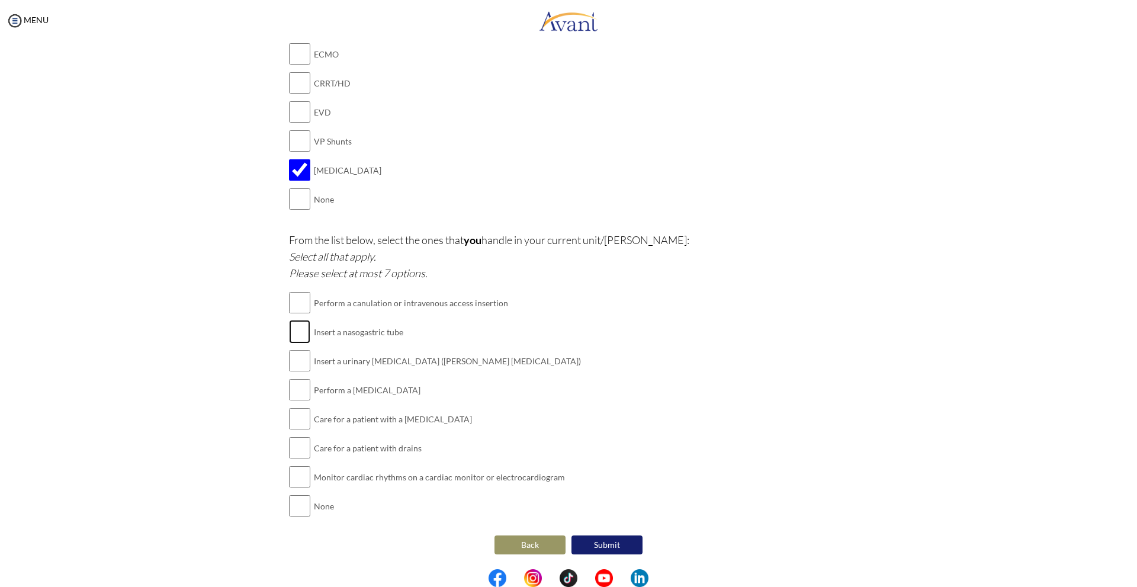
click at [291, 336] on input "checkbox" at bounding box center [299, 332] width 21 height 24
checkbox input "true"
click at [297, 359] on input "checkbox" at bounding box center [299, 361] width 21 height 24
checkbox input "true"
click at [299, 422] on input "checkbox" at bounding box center [299, 419] width 21 height 24
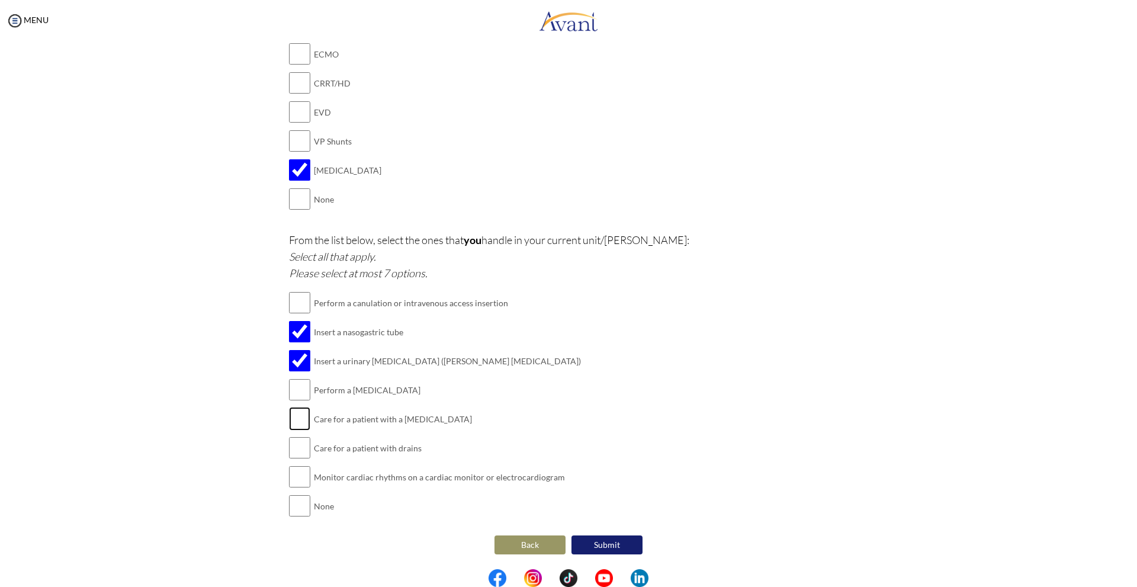
checkbox input "true"
click at [296, 479] on input "checkbox" at bounding box center [299, 477] width 21 height 24
checkbox input "true"
click at [305, 397] on input "checkbox" at bounding box center [299, 390] width 21 height 24
checkbox input "true"
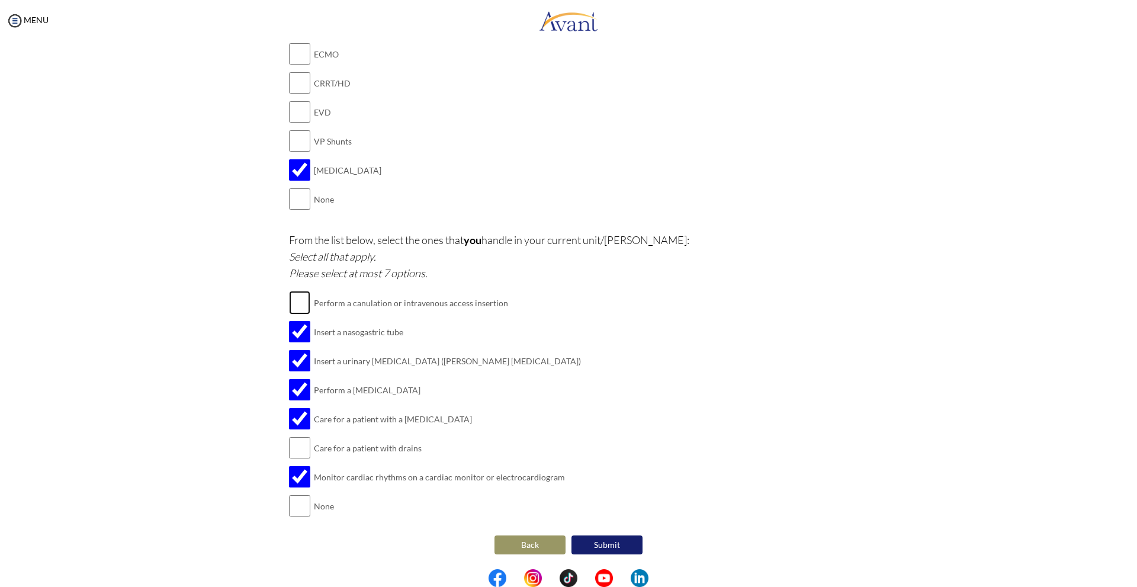
click at [305, 299] on input "checkbox" at bounding box center [299, 303] width 21 height 24
checkbox input "true"
click at [305, 456] on input "checkbox" at bounding box center [299, 448] width 21 height 24
checkbox input "true"
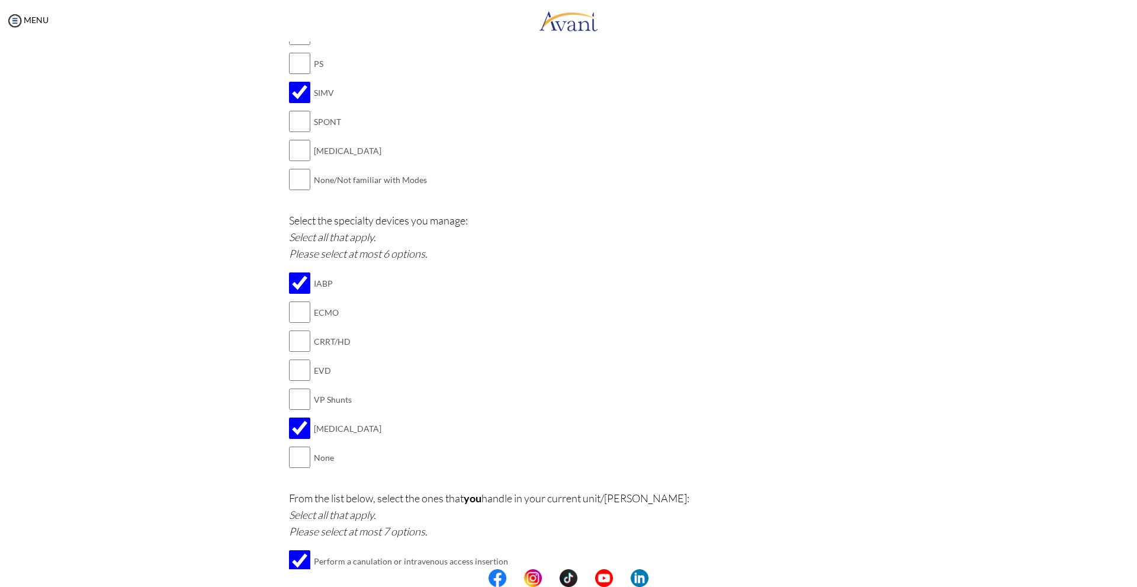
scroll to position [1178, 0]
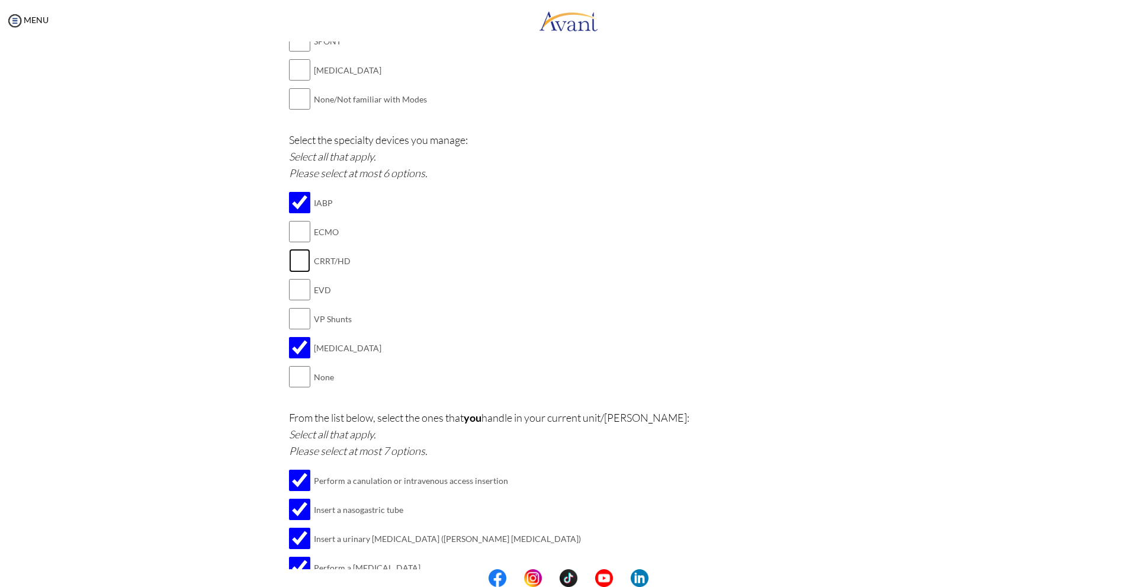
click at [295, 258] on input "checkbox" at bounding box center [299, 261] width 21 height 24
checkbox input "true"
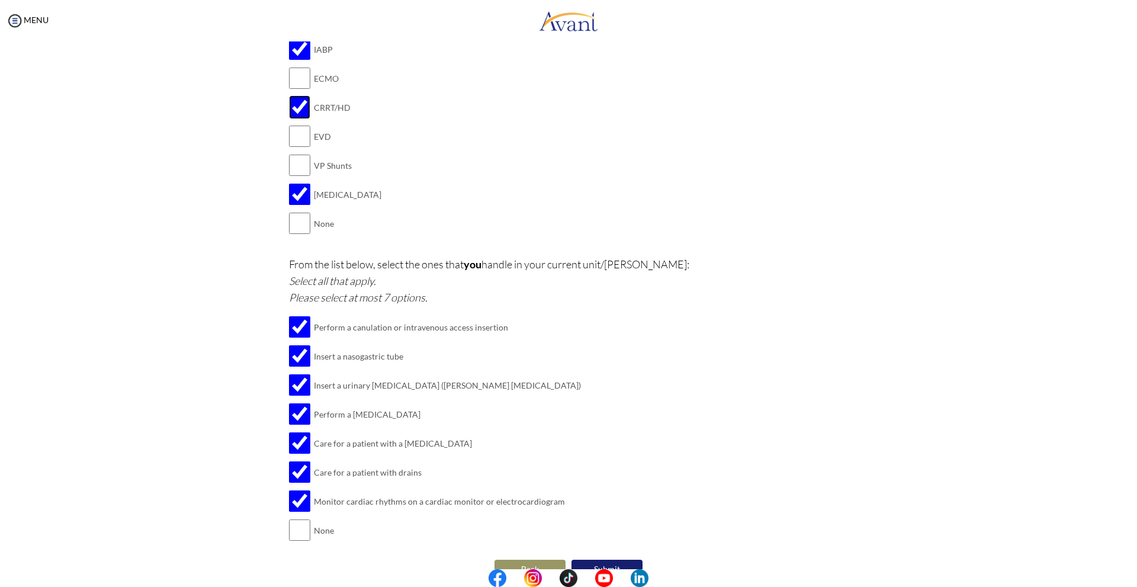
scroll to position [1356, 0]
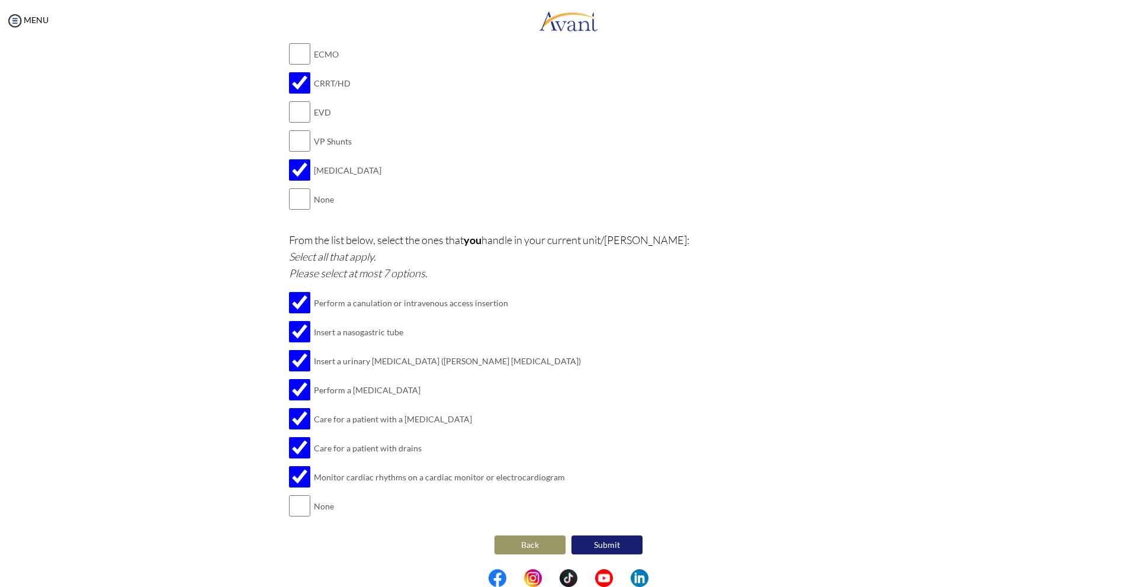
click at [595, 540] on button "Submit" at bounding box center [607, 545] width 71 height 19
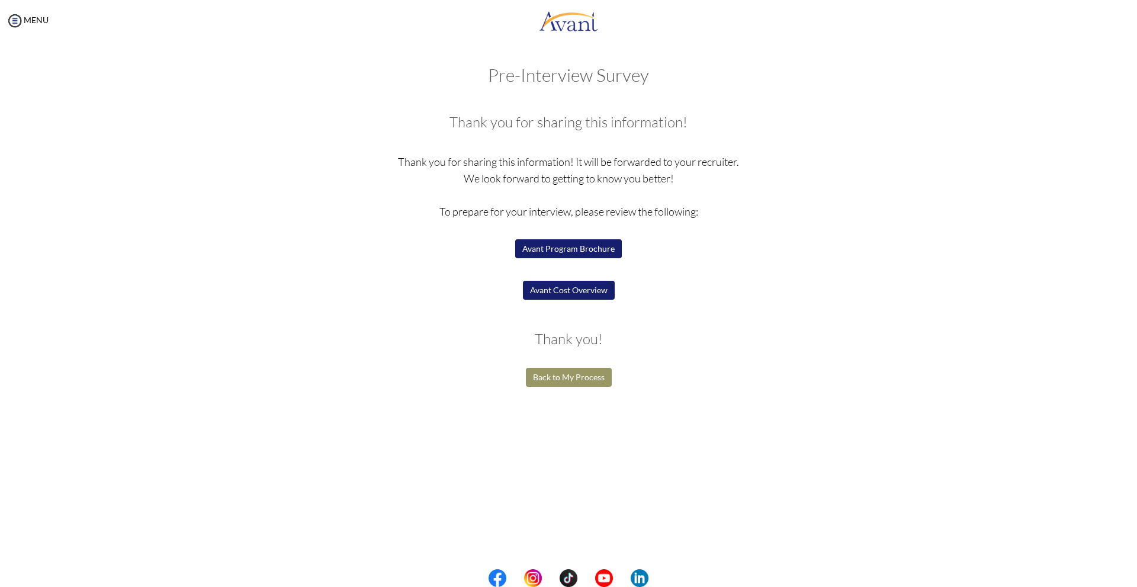
click at [588, 380] on button "Back to My Process" at bounding box center [569, 377] width 86 height 19
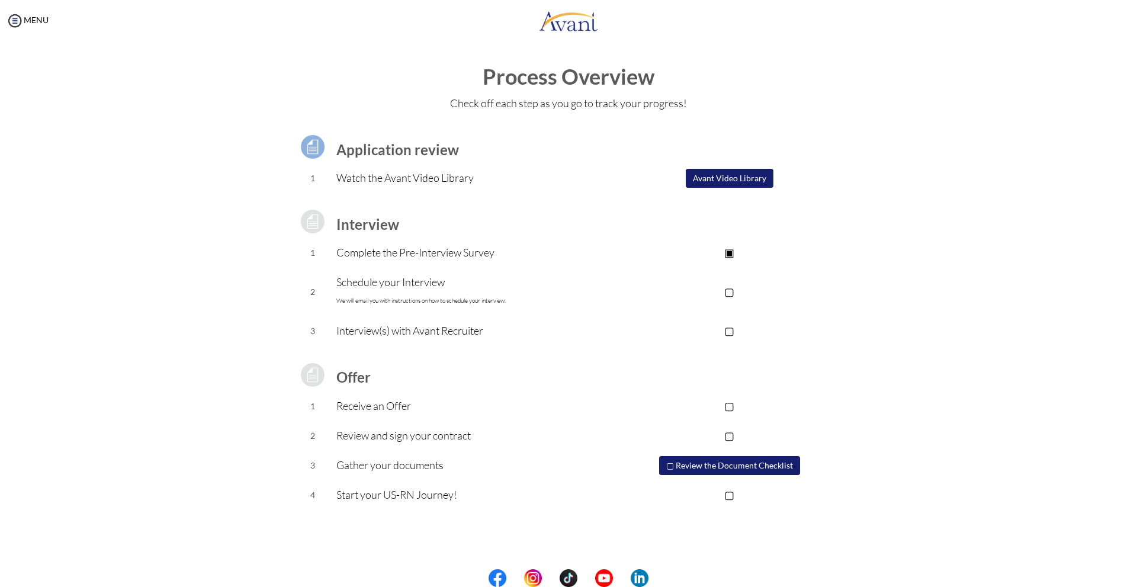
click at [732, 293] on p "▢" at bounding box center [730, 291] width 238 height 17
click at [396, 281] on p "Schedule your Interview We will email you with instructions on how to schedule …" at bounding box center [473, 292] width 274 height 36
click at [732, 291] on p "▣" at bounding box center [730, 291] width 238 height 17
click at [735, 405] on p "▢" at bounding box center [730, 406] width 238 height 17
click at [733, 405] on p "▣" at bounding box center [730, 406] width 238 height 17
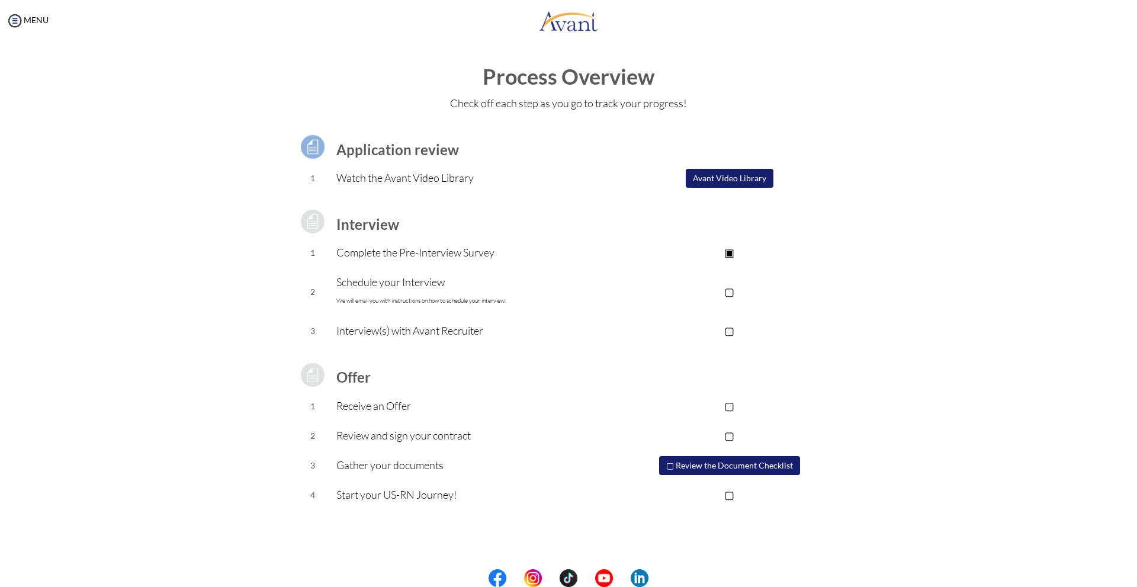
click at [435, 412] on p "Receive an Offer" at bounding box center [473, 406] width 274 height 17
